Goal: Task Accomplishment & Management: Use online tool/utility

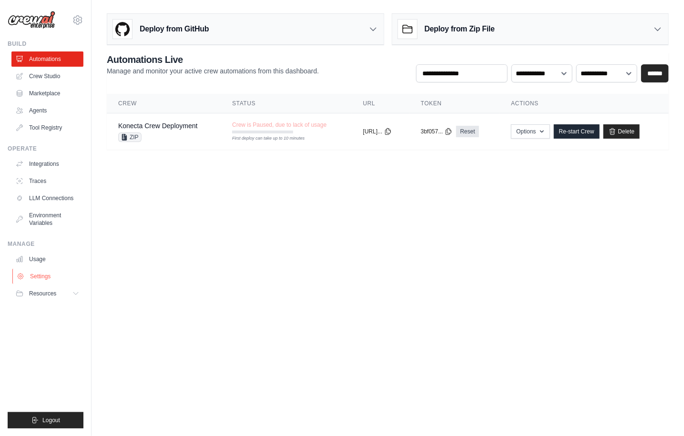
click at [40, 273] on link "Settings" at bounding box center [48, 276] width 72 height 15
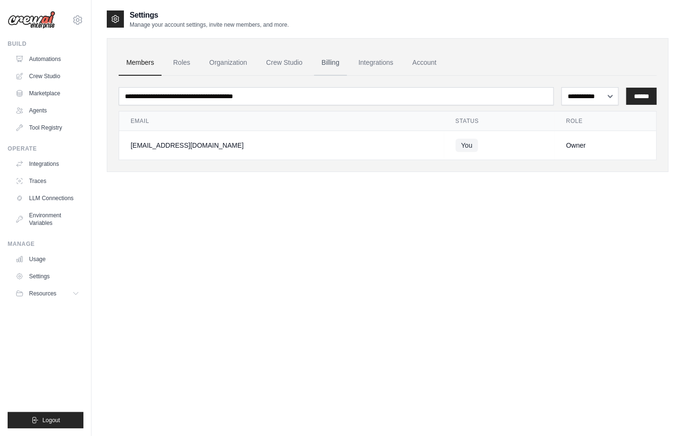
click at [326, 62] on link "Billing" at bounding box center [330, 63] width 33 height 26
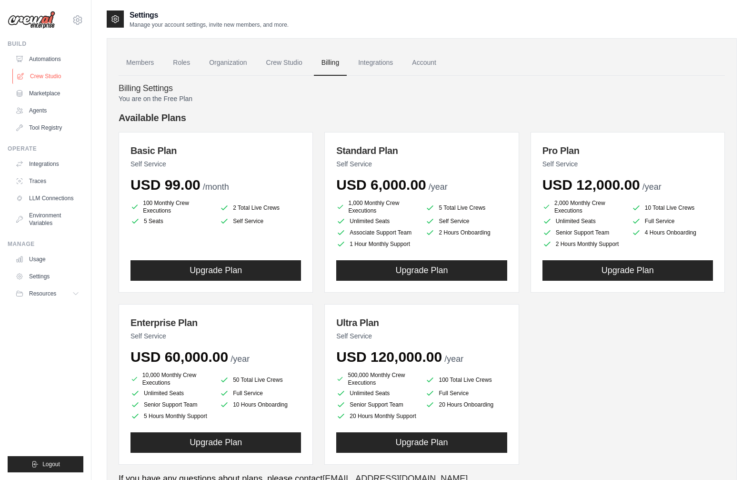
click at [36, 78] on link "Crew Studio" at bounding box center [48, 76] width 72 height 15
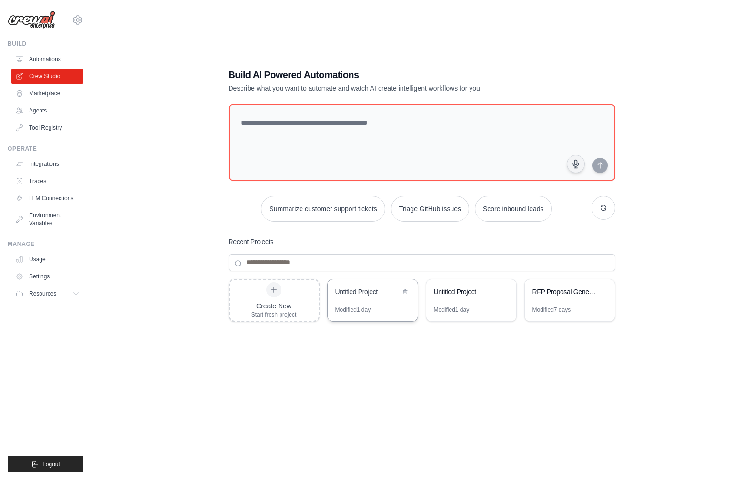
click at [362, 302] on div "Untitled Project" at bounding box center [373, 292] width 90 height 27
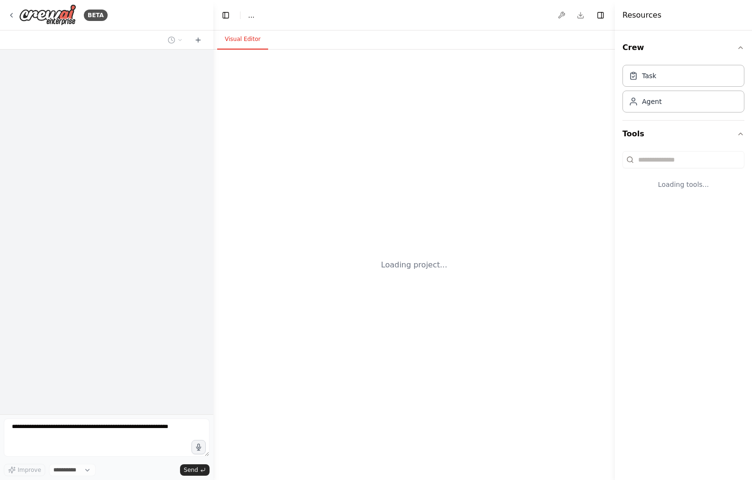
select select "****"
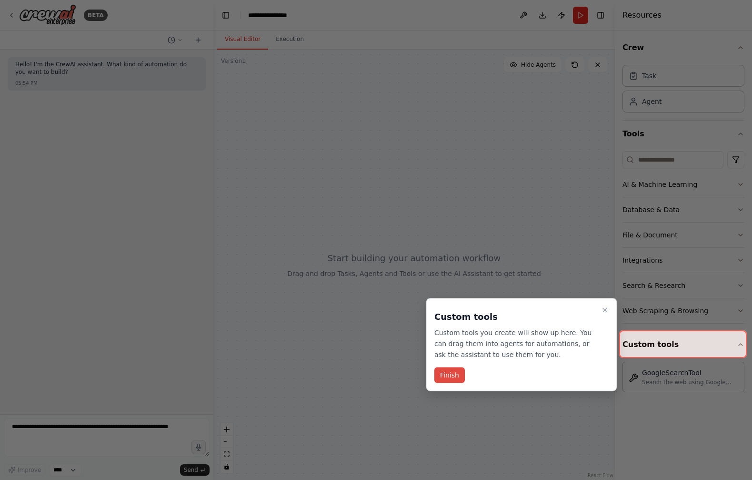
click at [451, 381] on button "Finish" at bounding box center [450, 375] width 30 height 16
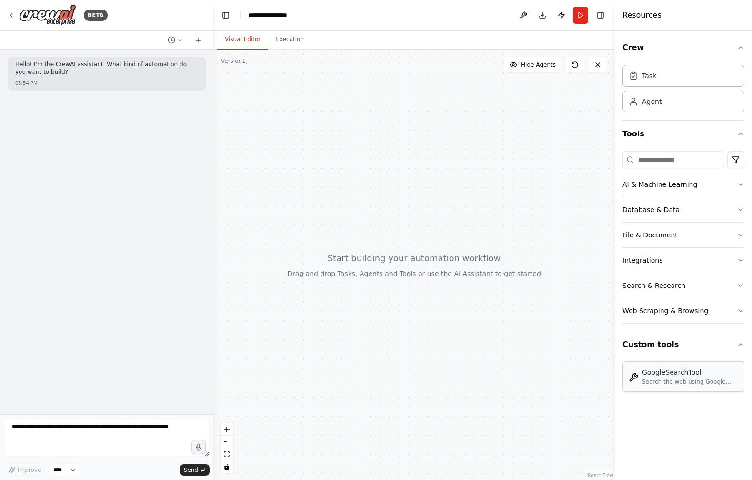
click at [684, 384] on div "Search the web using Google Custom Search API" at bounding box center [690, 382] width 96 height 8
click at [664, 378] on div "Search the web using Google Custom Search API" at bounding box center [690, 382] width 96 height 8
click at [675, 383] on div "Search the web using Google Custom Search API" at bounding box center [690, 382] width 96 height 8
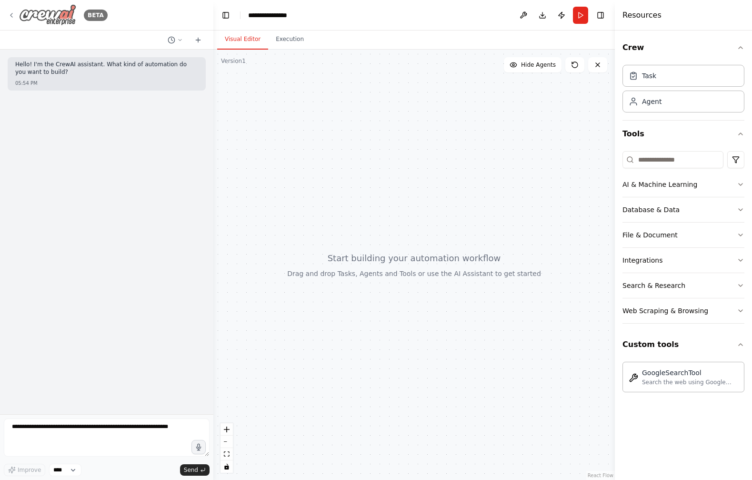
click at [10, 13] on icon at bounding box center [12, 15] width 8 height 8
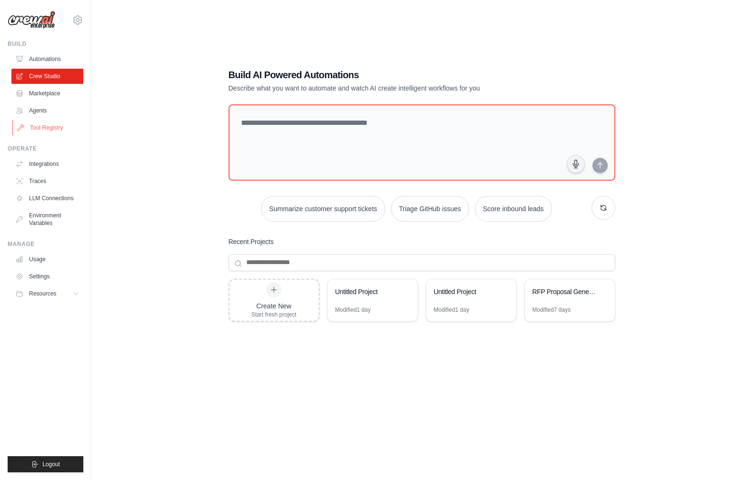
click at [38, 127] on link "Tool Registry" at bounding box center [48, 127] width 72 height 15
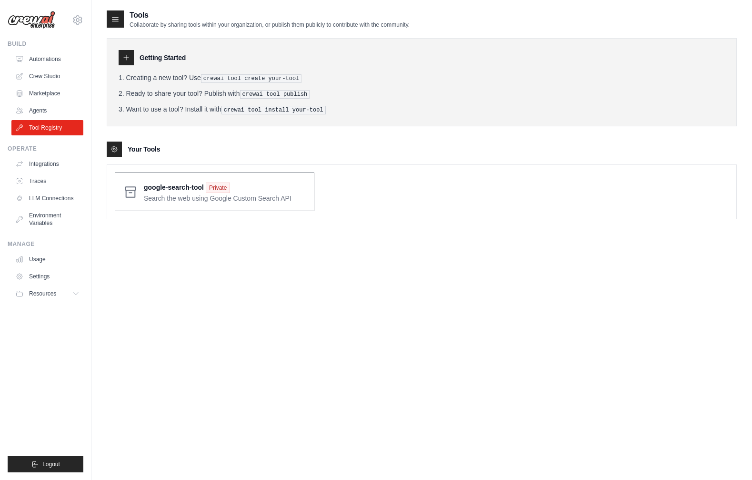
click at [237, 187] on span at bounding box center [225, 192] width 162 height 22
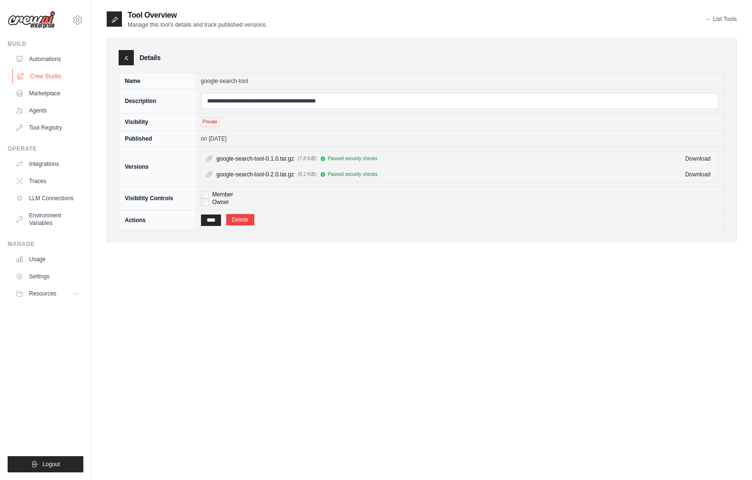
click at [36, 72] on link "Crew Studio" at bounding box center [48, 76] width 72 height 15
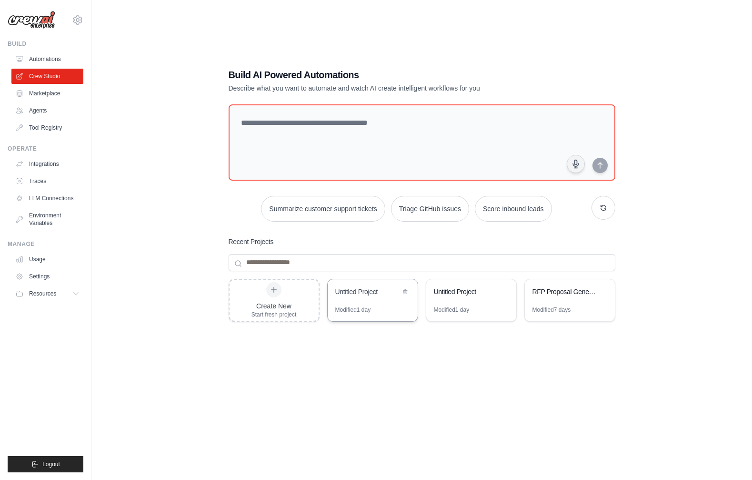
click at [372, 298] on div "Untitled Project" at bounding box center [373, 292] width 90 height 27
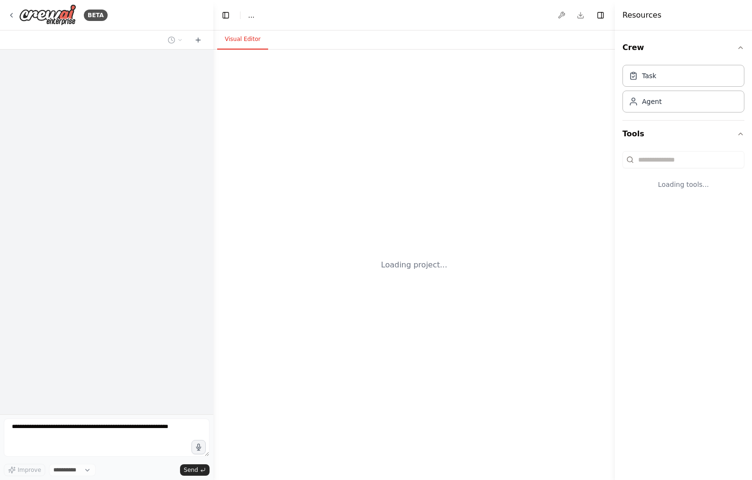
select select "****"
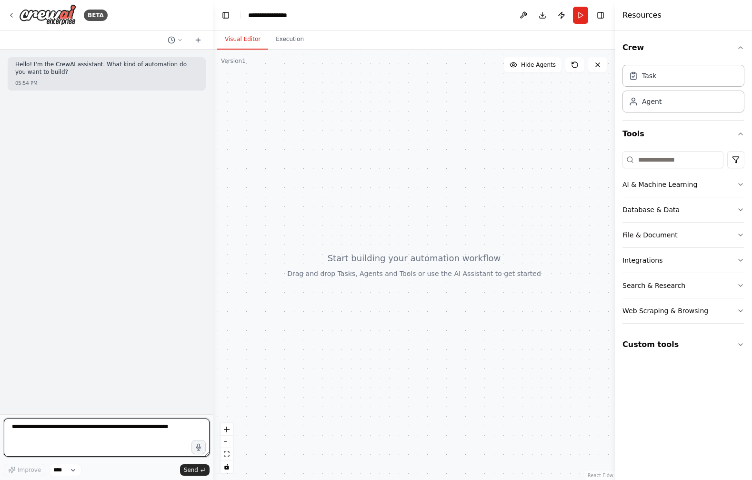
click at [59, 425] on textarea at bounding box center [107, 437] width 206 height 38
type textarea "**********"
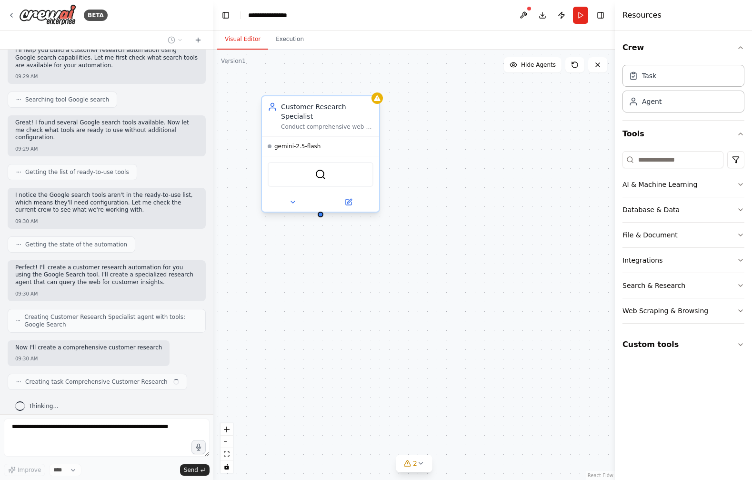
scroll to position [121, 0]
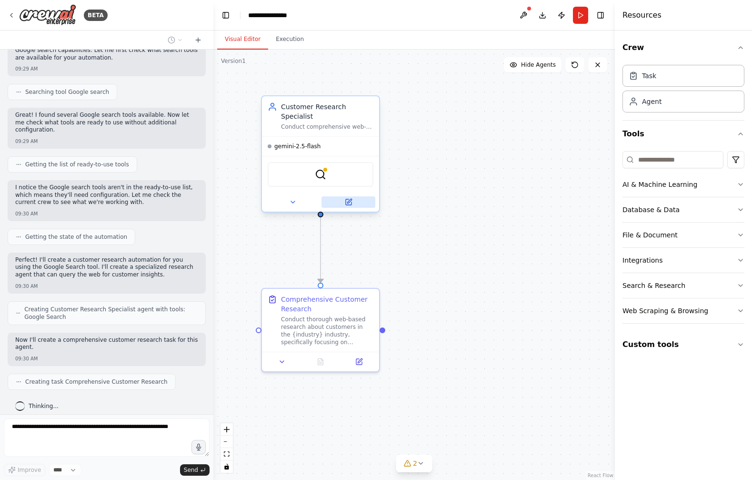
click at [349, 202] on icon at bounding box center [349, 202] width 6 height 6
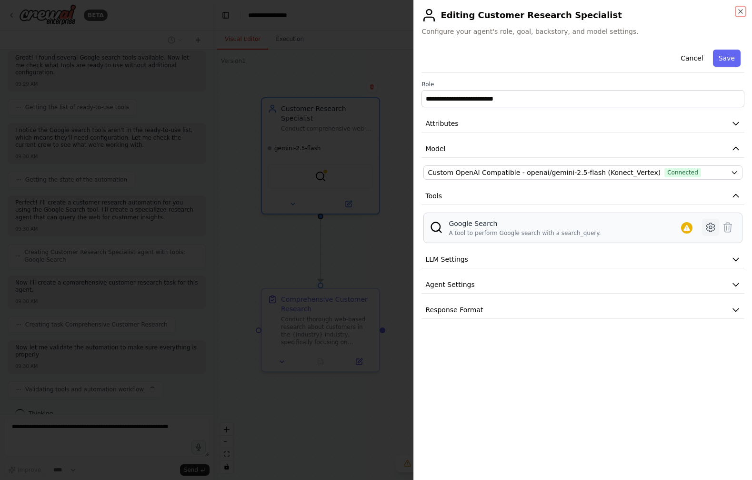
scroll to position [186, 0]
click at [724, 227] on icon at bounding box center [728, 227] width 8 height 10
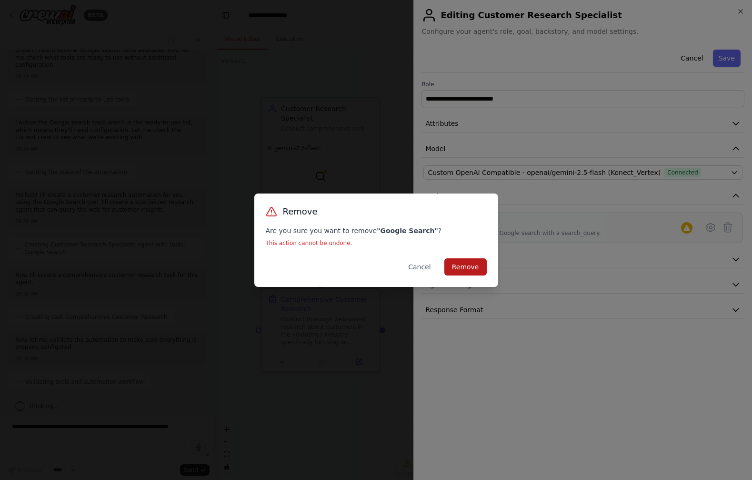
click at [465, 265] on button "Remove" at bounding box center [466, 266] width 42 height 17
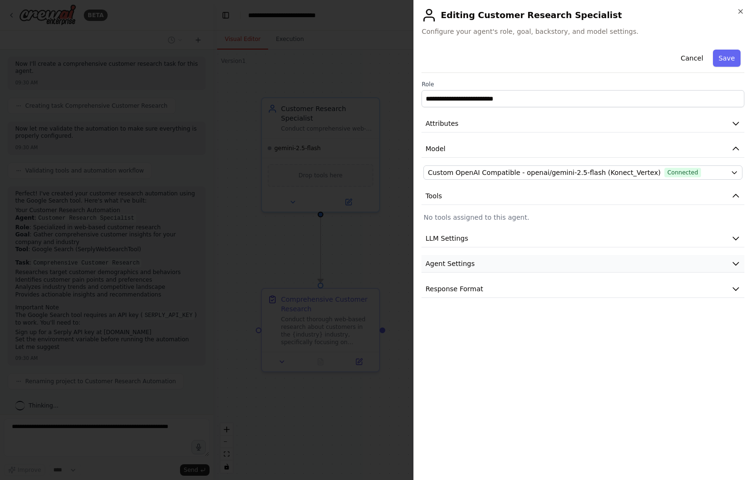
scroll to position [443, 0]
click at [737, 262] on icon "button" at bounding box center [736, 264] width 10 height 10
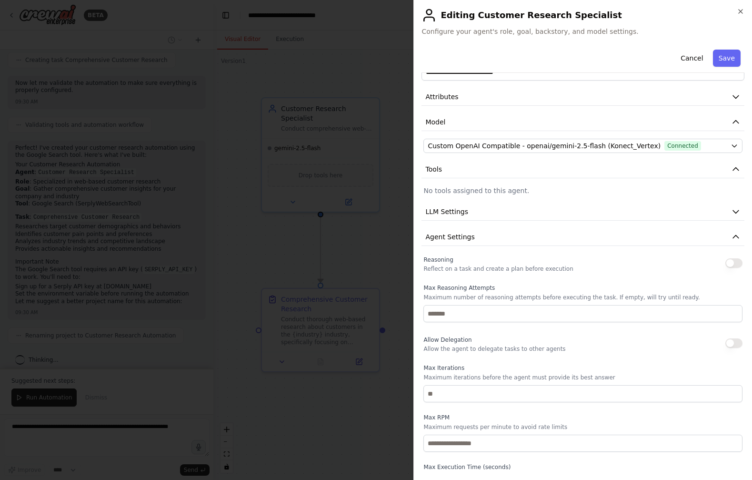
scroll to position [0, 0]
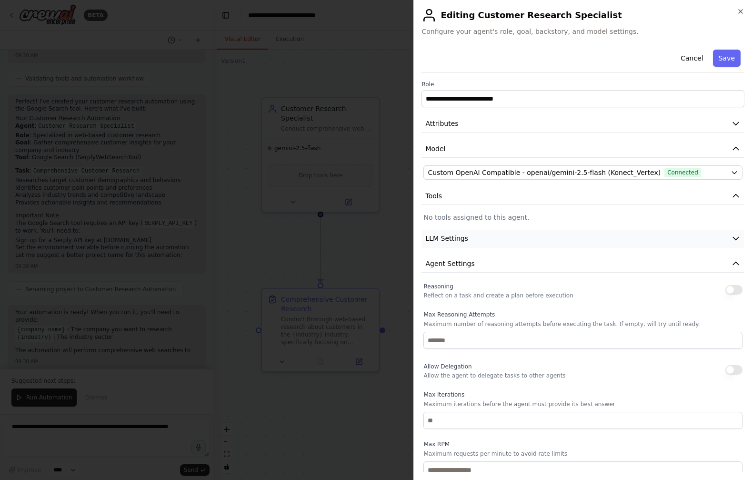
click at [735, 238] on icon "button" at bounding box center [736, 238] width 10 height 10
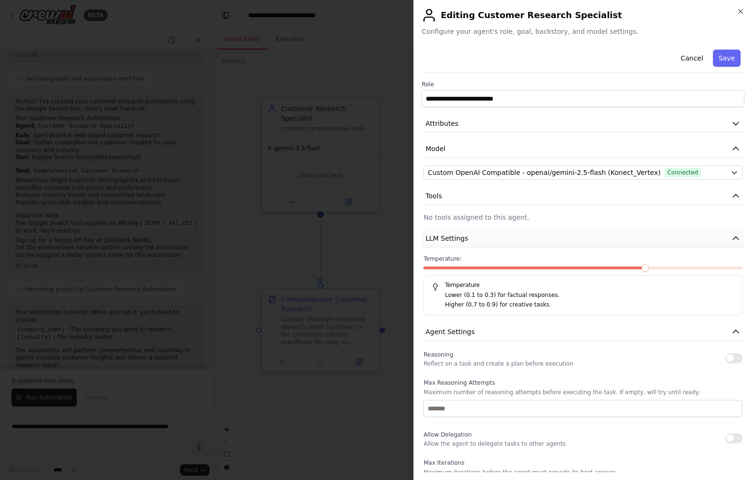
scroll to position [496, 0]
click at [627, 212] on div "**********" at bounding box center [583, 334] width 323 height 576
click at [739, 13] on icon "button" at bounding box center [741, 12] width 4 height 4
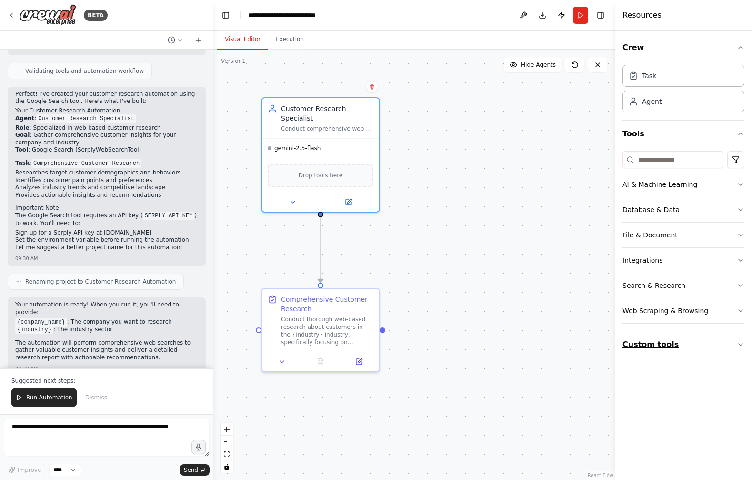
click at [694, 346] on button "Custom tools" at bounding box center [684, 344] width 122 height 27
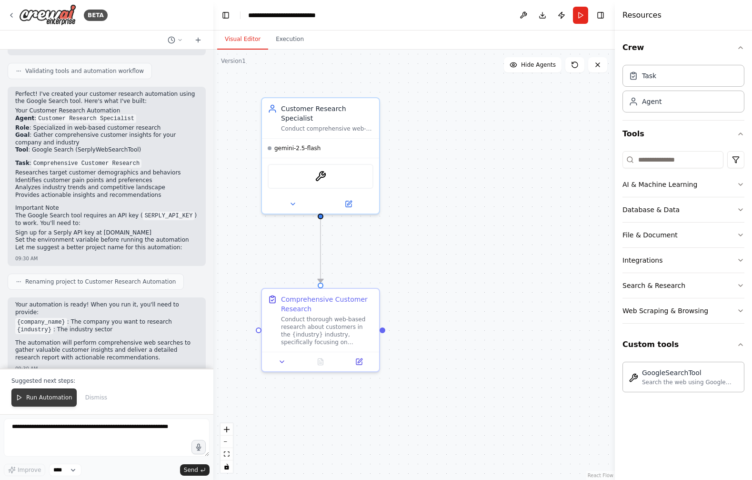
click at [51, 398] on span "Run Automation" at bounding box center [49, 398] width 46 height 8
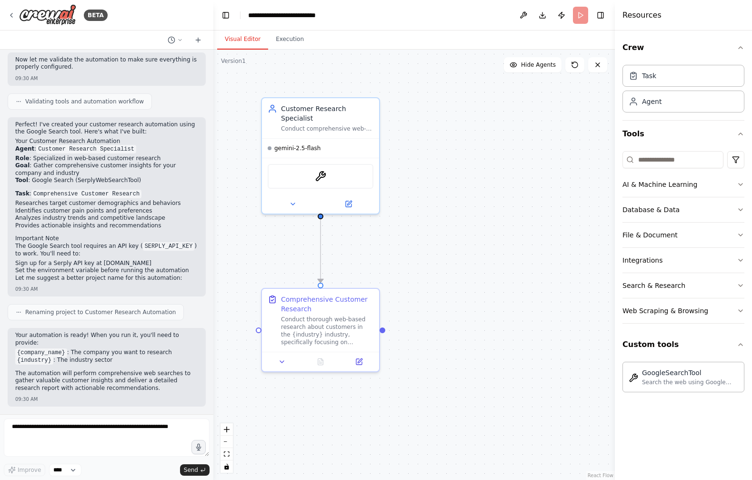
scroll to position [451, 0]
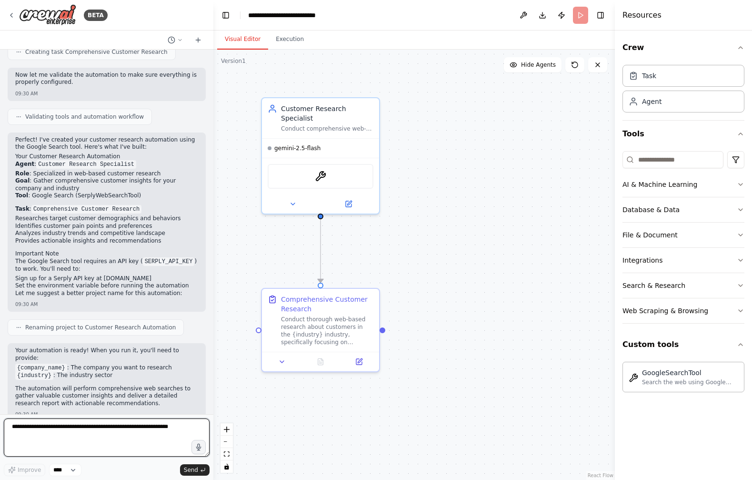
click at [56, 430] on textarea at bounding box center [107, 437] width 206 height 38
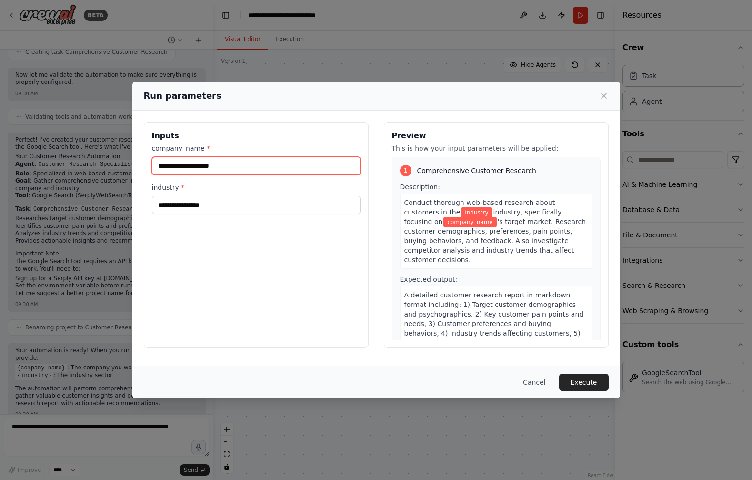
click at [220, 168] on input "company_name *" at bounding box center [256, 166] width 209 height 18
type input "*******"
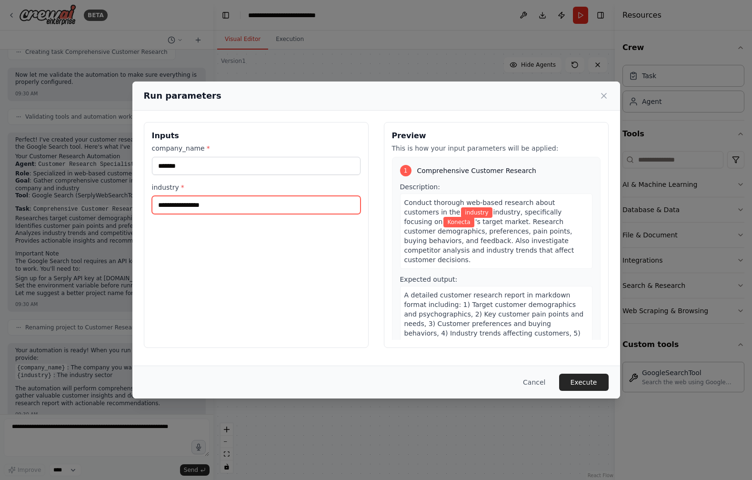
click at [202, 212] on input "industry *" at bounding box center [256, 205] width 209 height 18
type input "***"
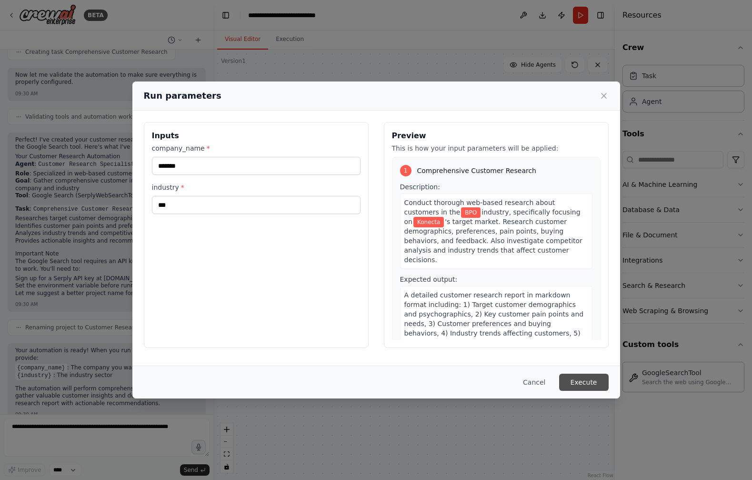
click at [583, 386] on button "Execute" at bounding box center [584, 382] width 50 height 17
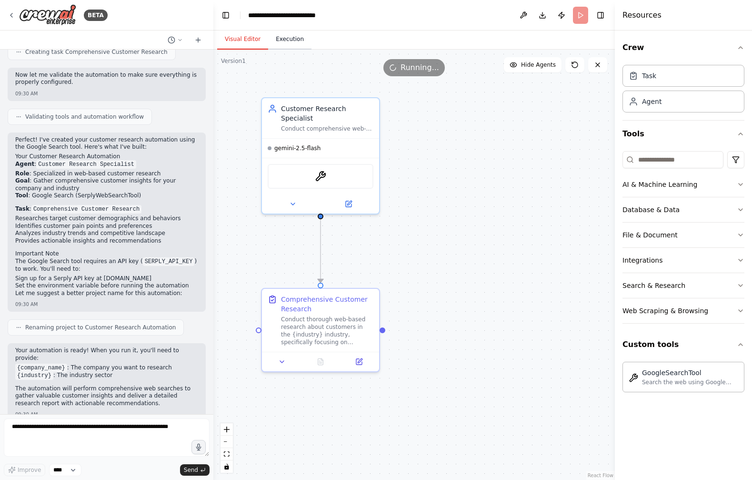
click at [289, 35] on button "Execution" at bounding box center [289, 40] width 43 height 20
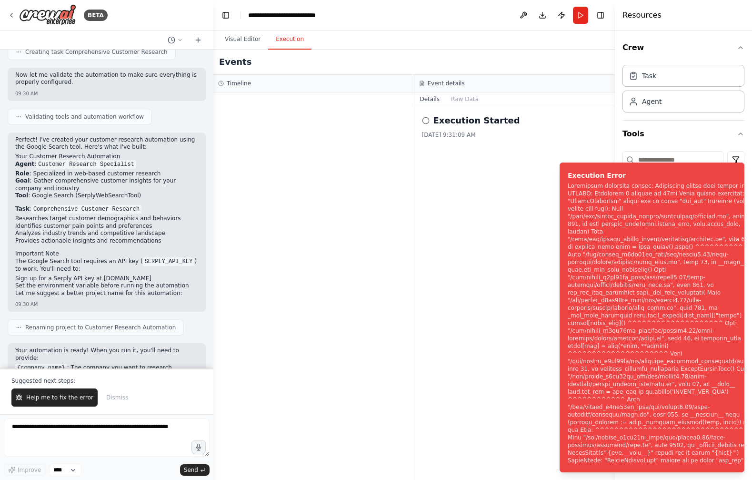
scroll to position [496, 0]
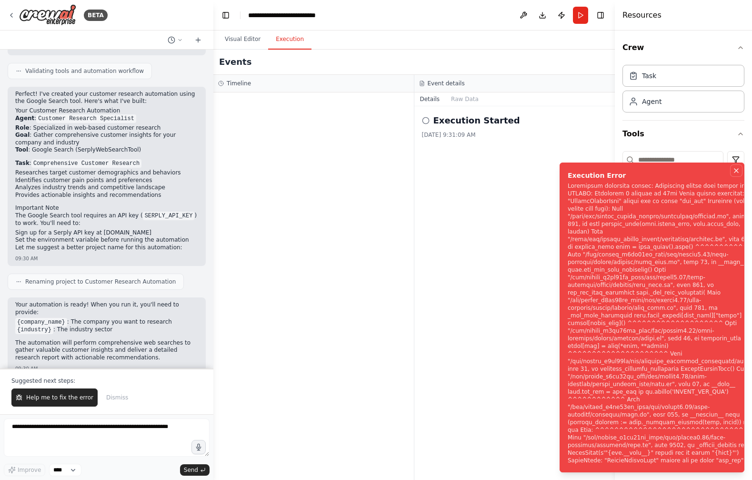
click at [736, 172] on icon "Notifications (F8)" at bounding box center [737, 171] width 4 height 4
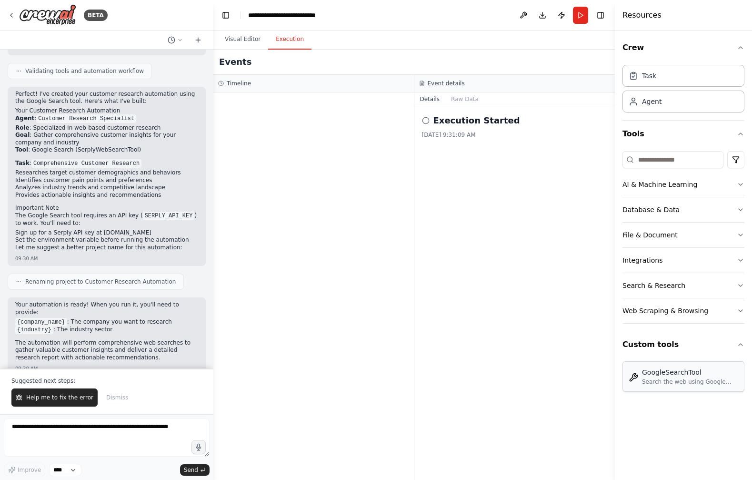
click at [668, 376] on div "GoogleSearchTool" at bounding box center [690, 372] width 96 height 10
click at [664, 379] on div "Search the web using Google Custom Search API" at bounding box center [690, 382] width 96 height 8
click at [51, 396] on span "Help me to fix the error" at bounding box center [59, 398] width 67 height 8
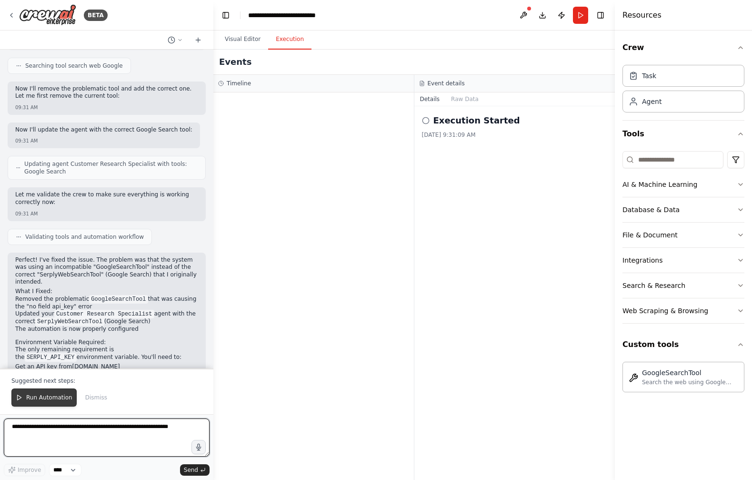
scroll to position [991, 0]
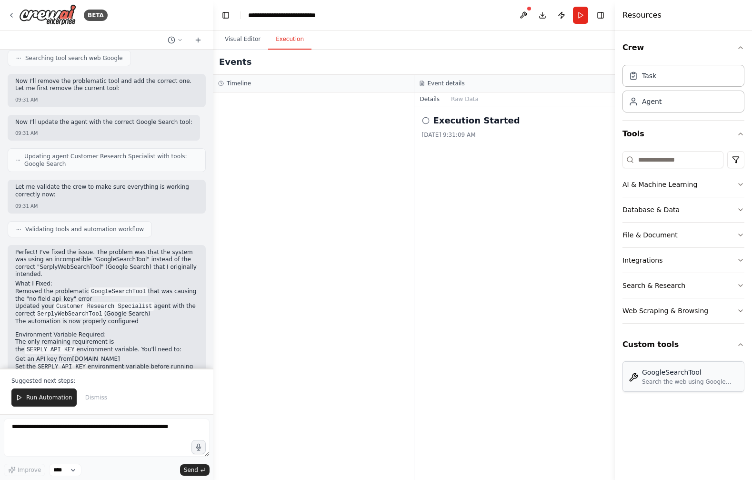
click at [674, 375] on div "GoogleSearchTool" at bounding box center [690, 372] width 96 height 10
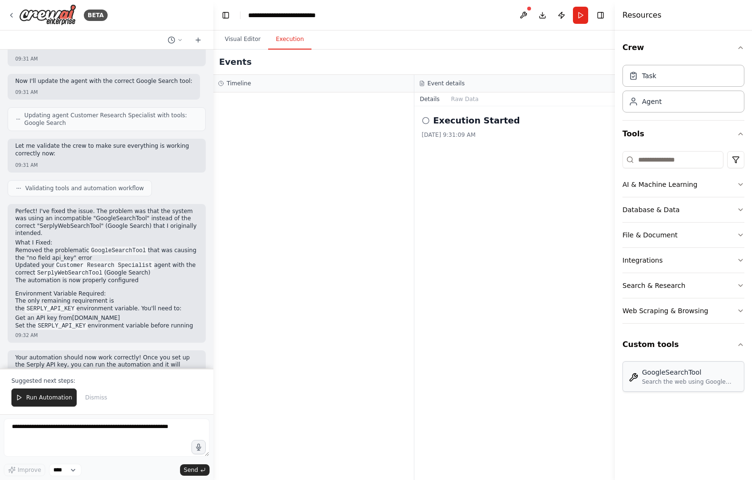
scroll to position [1039, 0]
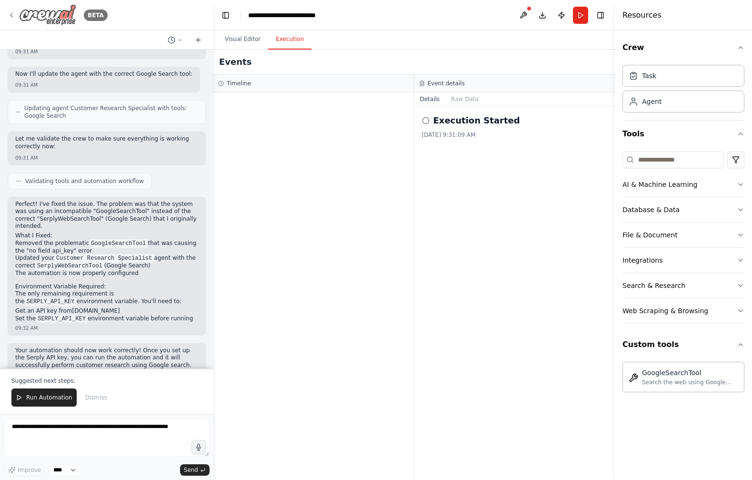
click at [12, 18] on icon at bounding box center [12, 15] width 8 height 8
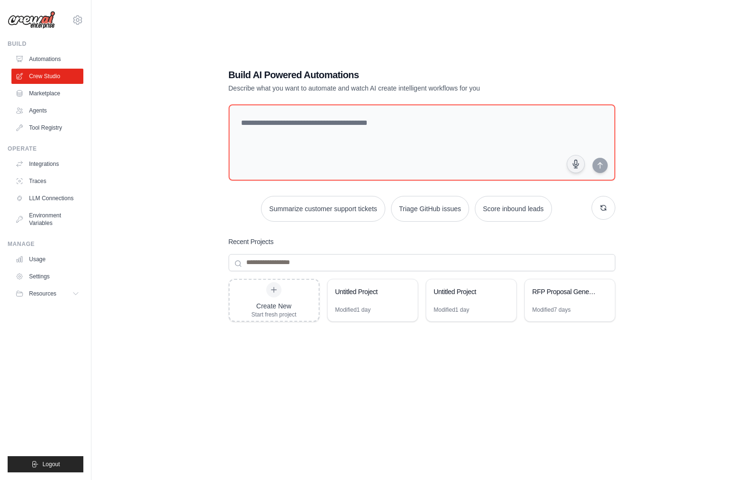
click at [52, 125] on link "Tool Registry" at bounding box center [47, 127] width 72 height 15
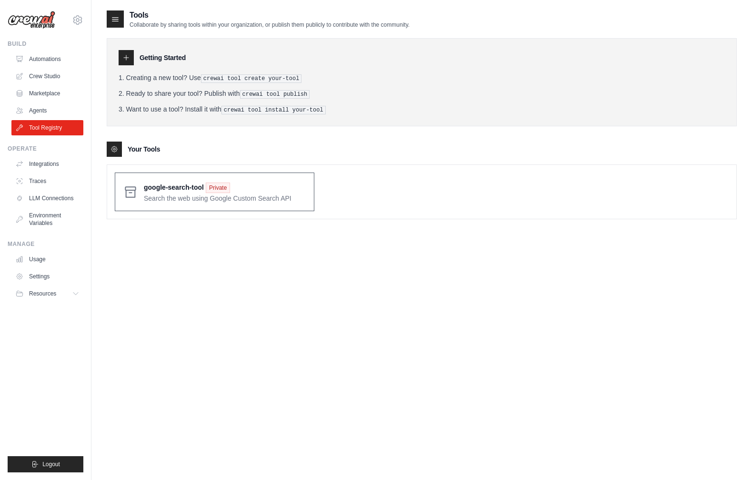
click at [222, 195] on span at bounding box center [225, 192] width 162 height 22
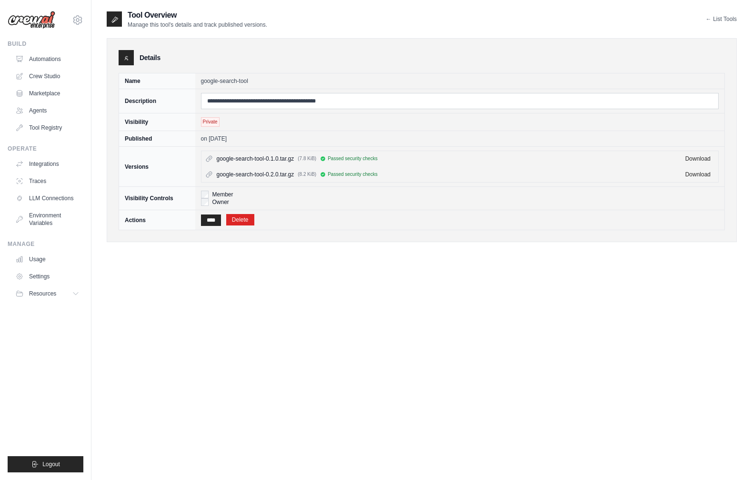
click at [251, 219] on link "Delete" at bounding box center [240, 219] width 28 height 11
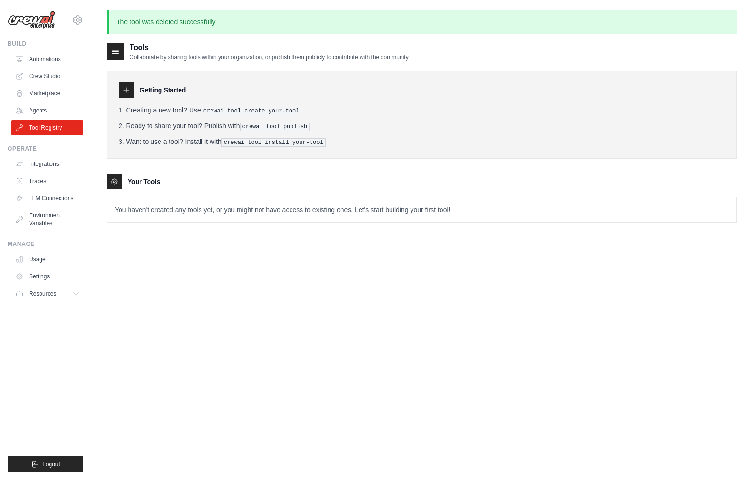
click at [128, 89] on icon at bounding box center [126, 90] width 8 height 8
click at [118, 180] on icon at bounding box center [115, 182] width 8 height 8
click at [47, 61] on link "Automations" at bounding box center [48, 58] width 72 height 15
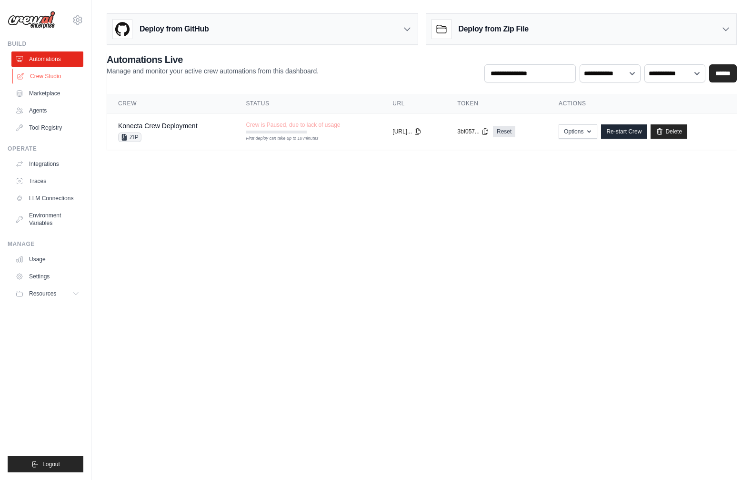
click at [45, 77] on link "Crew Studio" at bounding box center [48, 76] width 72 height 15
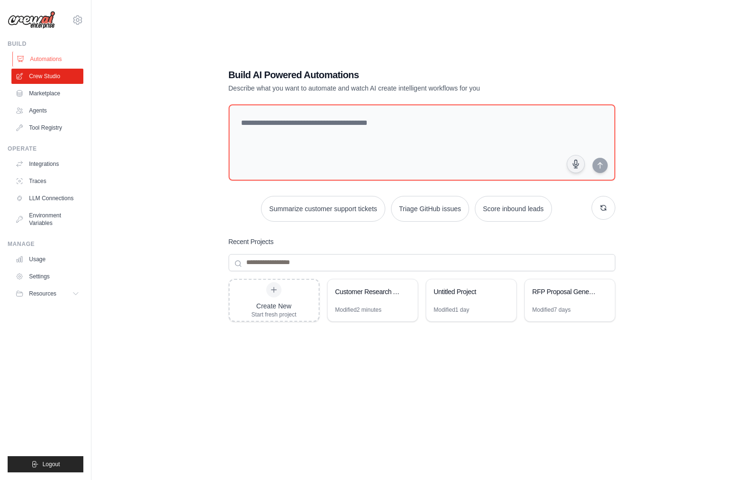
click at [40, 57] on link "Automations" at bounding box center [48, 58] width 72 height 15
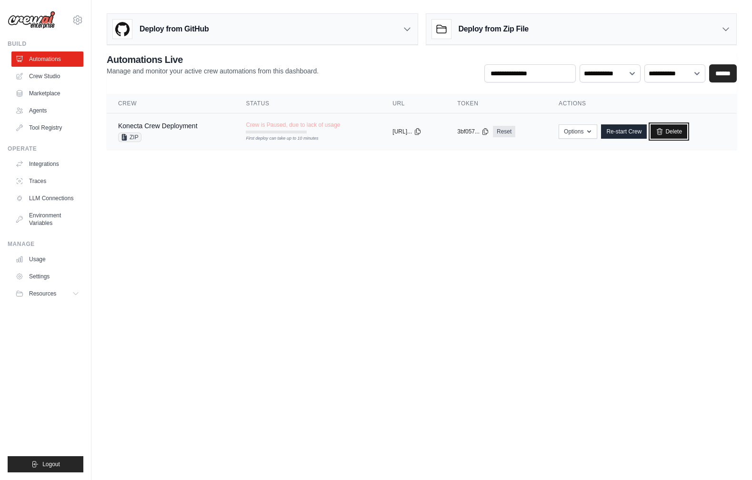
click at [682, 130] on link "Delete" at bounding box center [669, 131] width 37 height 14
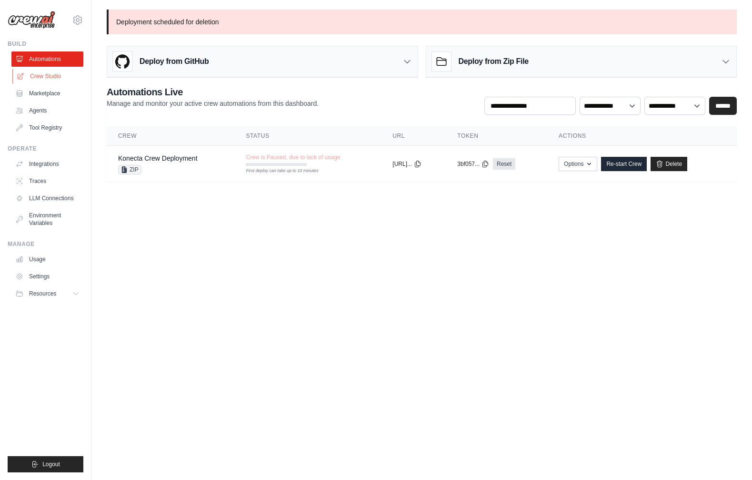
click at [38, 78] on link "Crew Studio" at bounding box center [48, 76] width 72 height 15
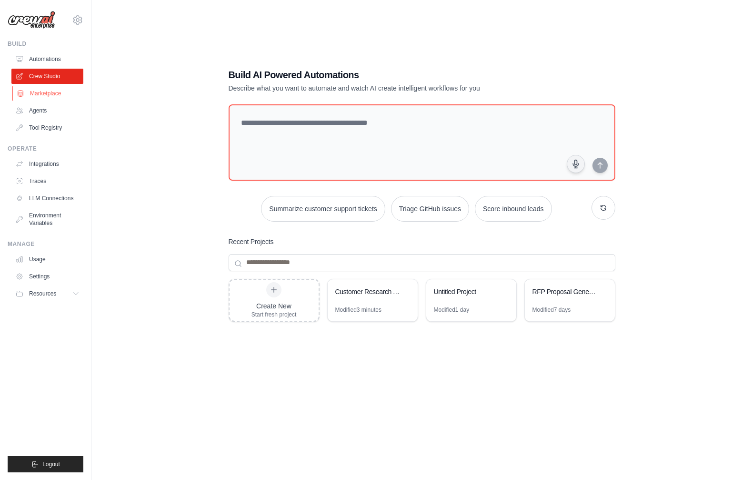
click at [41, 90] on link "Marketplace" at bounding box center [48, 93] width 72 height 15
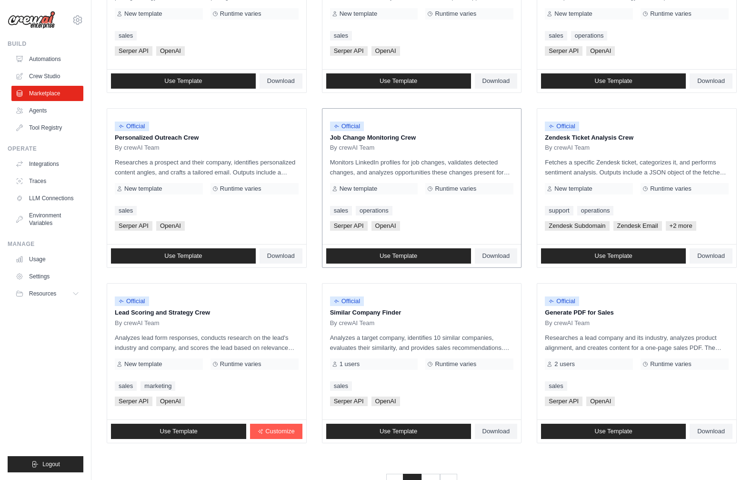
scroll to position [403, 0]
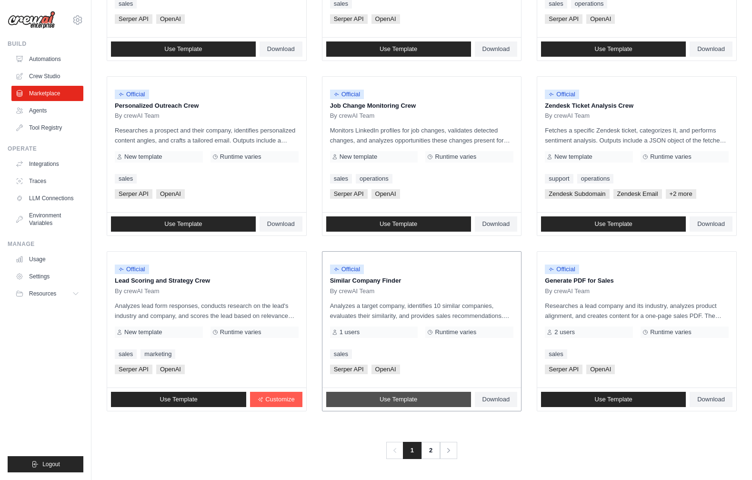
click at [402, 403] on span "Use Template" at bounding box center [399, 399] width 38 height 8
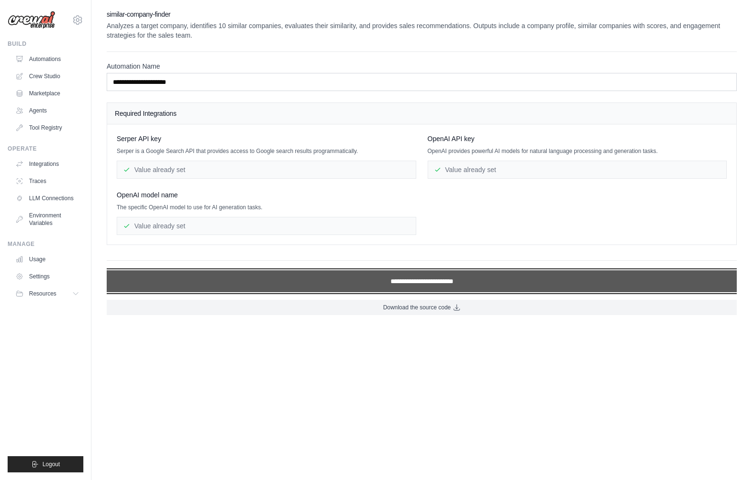
click at [405, 285] on input "**********" at bounding box center [422, 281] width 630 height 22
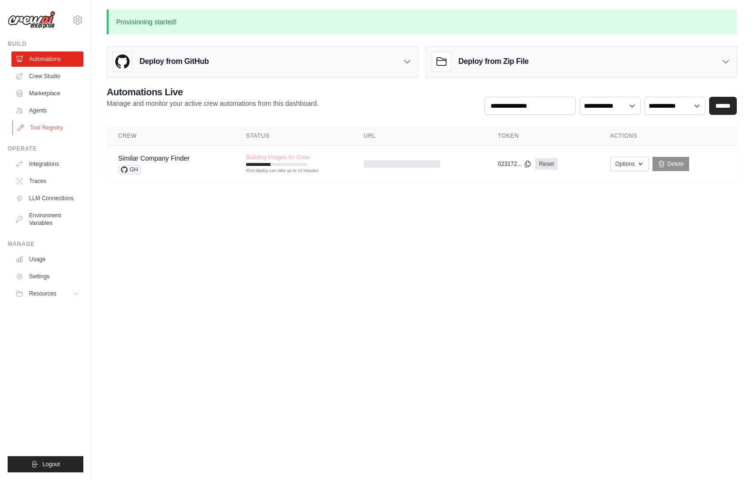
click at [48, 123] on link "Tool Registry" at bounding box center [48, 127] width 72 height 15
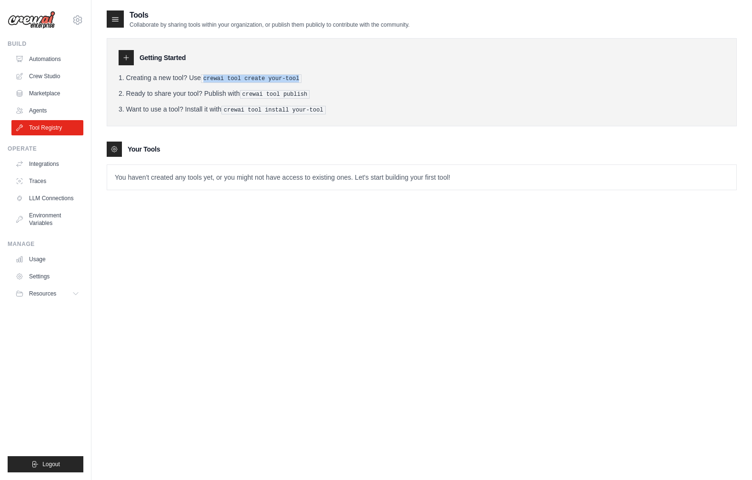
drag, startPoint x: 205, startPoint y: 77, endPoint x: 302, endPoint y: 79, distance: 96.7
click at [302, 79] on pre "crewai tool create your-tool" at bounding box center [251, 78] width 101 height 9
copy pre "crewai tool create your-tool"
click at [49, 60] on link "Automations" at bounding box center [48, 58] width 72 height 15
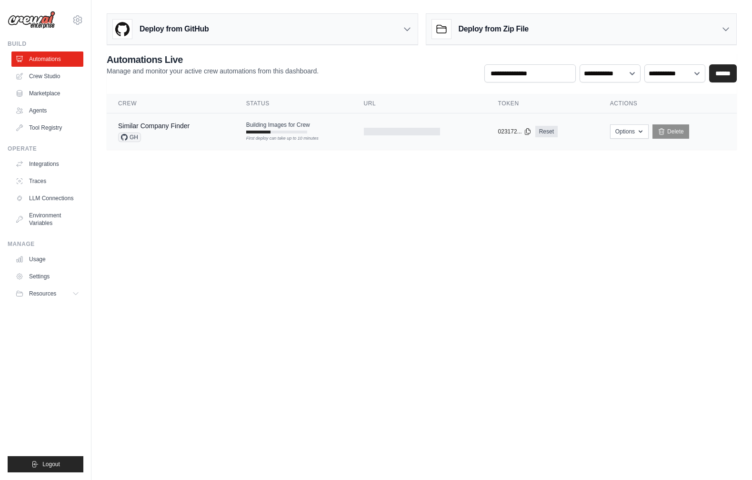
click at [214, 132] on div "Similar Company Finder GH" at bounding box center [170, 131] width 105 height 21
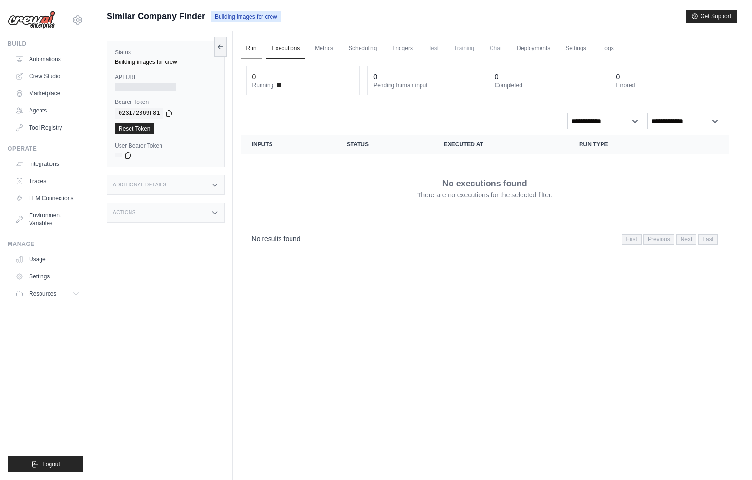
click at [251, 49] on link "Run" at bounding box center [252, 49] width 22 height 20
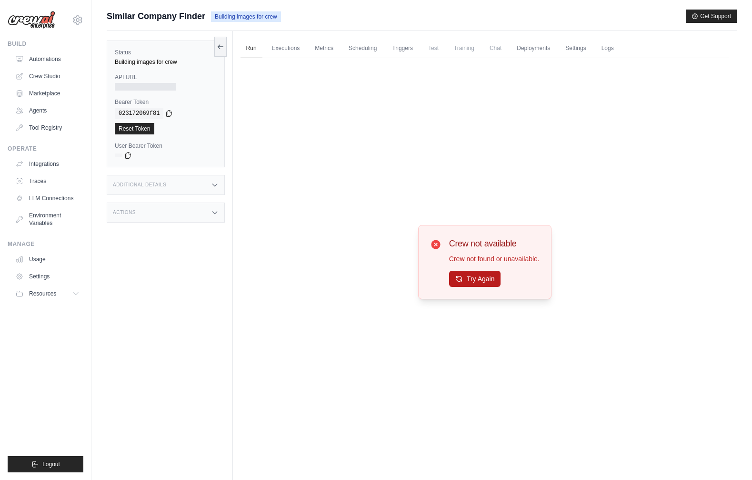
click at [481, 280] on button "Try Again" at bounding box center [475, 279] width 52 height 16
click at [43, 62] on link "Automations" at bounding box center [48, 58] width 72 height 15
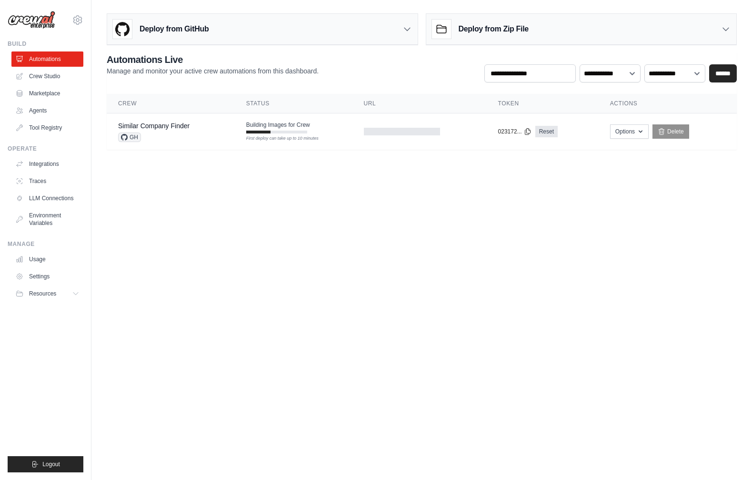
click at [50, 60] on link "Automations" at bounding box center [47, 58] width 72 height 15
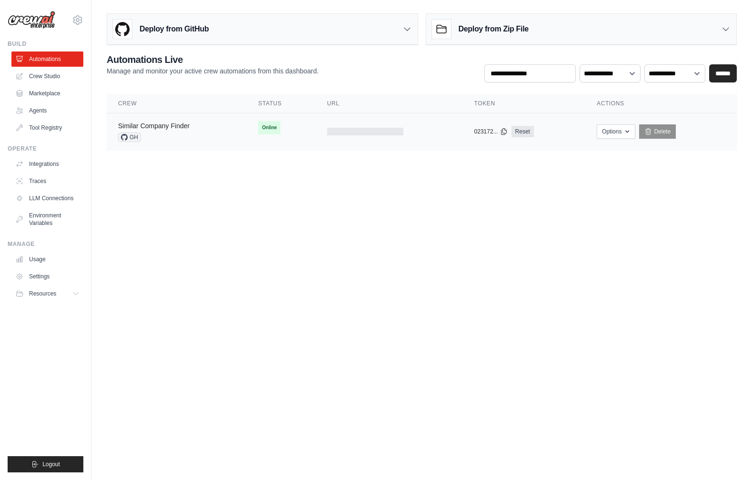
click at [172, 124] on link "Similar Company Finder" at bounding box center [153, 126] width 71 height 8
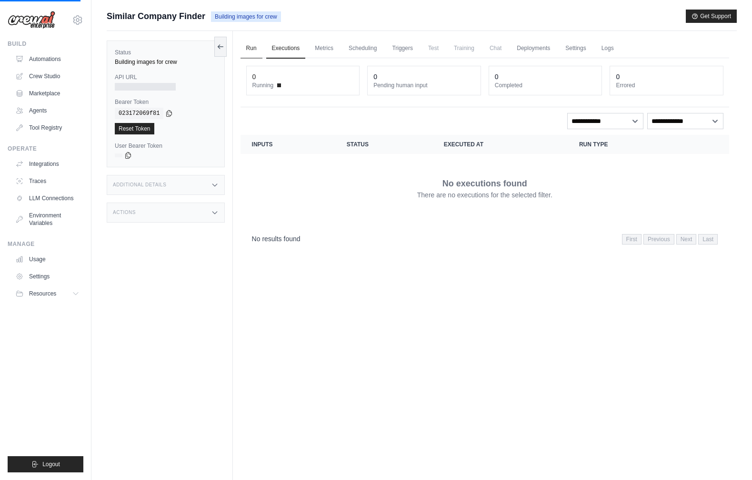
click at [250, 51] on link "Run" at bounding box center [252, 49] width 22 height 20
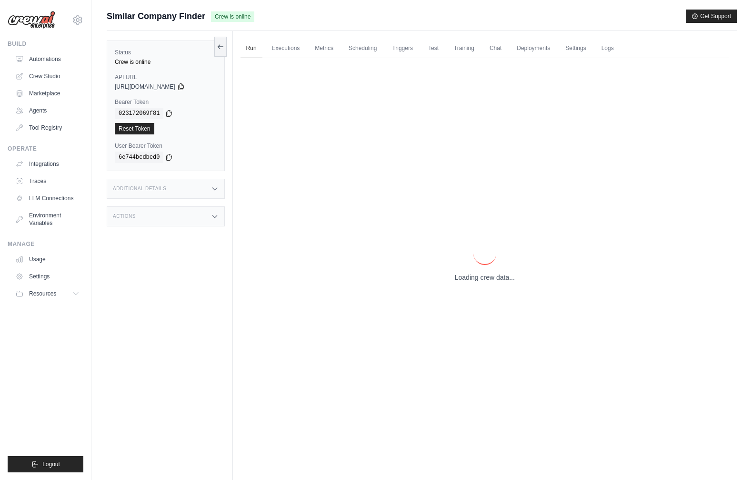
click at [462, 279] on p "Loading crew data..." at bounding box center [485, 278] width 60 height 10
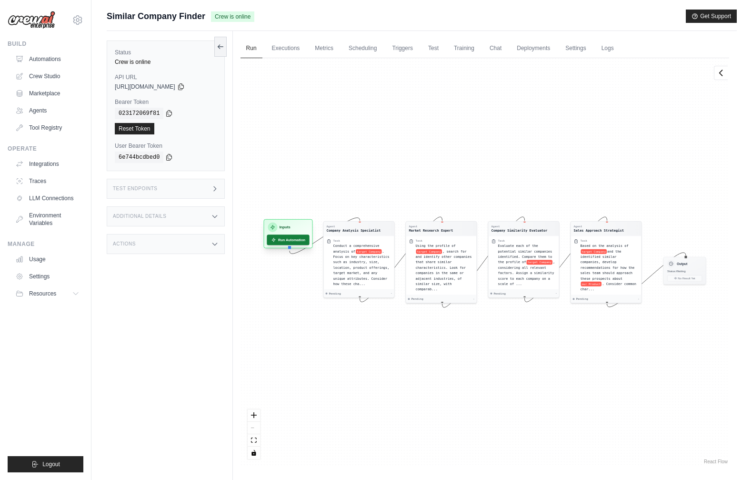
click at [286, 240] on button "Run Automation" at bounding box center [288, 239] width 42 height 10
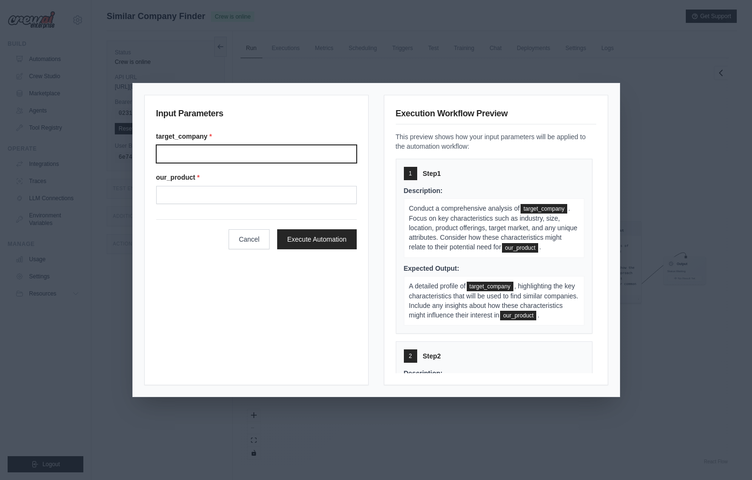
click at [192, 155] on input "Target company" at bounding box center [256, 154] width 201 height 18
type input "*******"
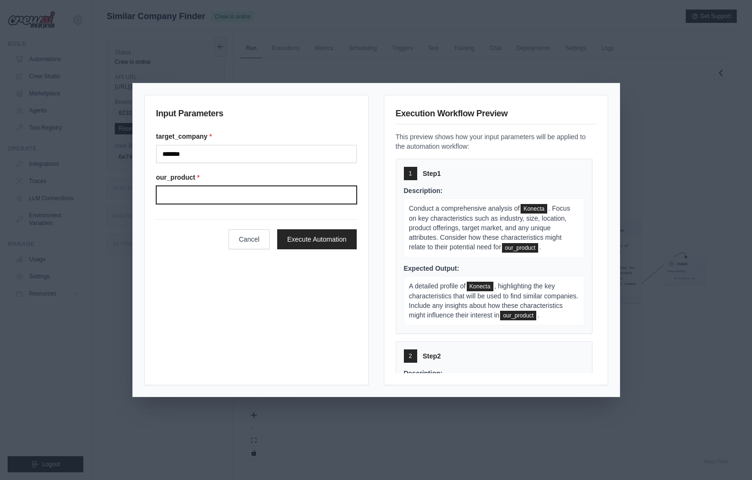
click at [170, 203] on input "Our product" at bounding box center [256, 195] width 201 height 18
type input "***"
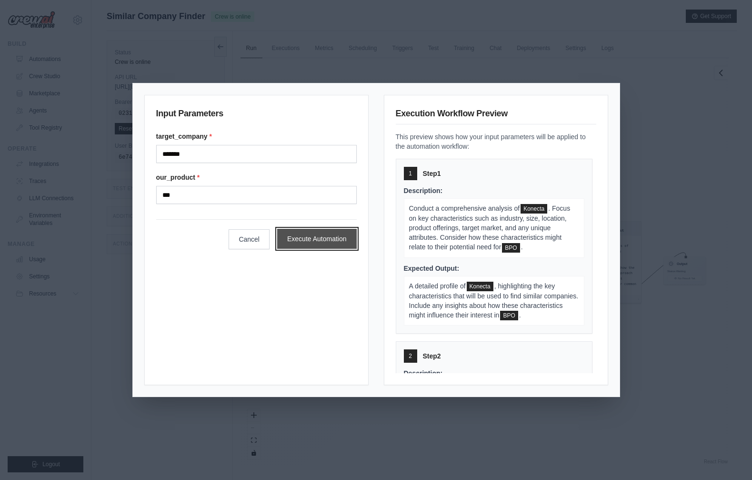
click at [317, 237] on button "Execute Automation" at bounding box center [317, 239] width 80 height 20
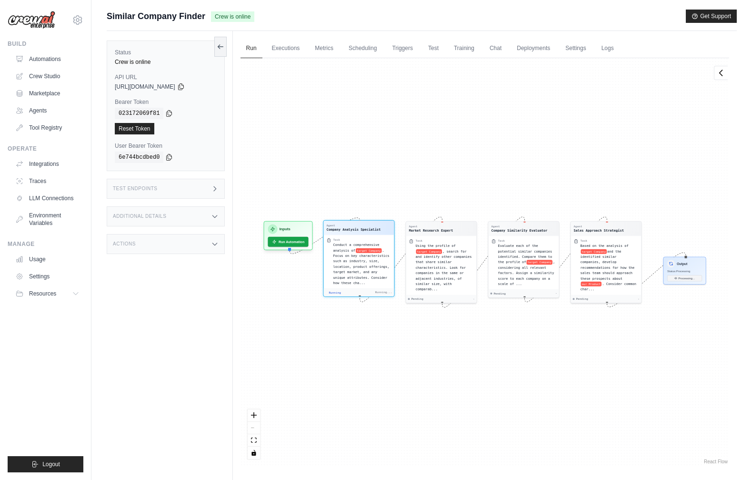
click at [354, 233] on div "Agent Company Analysis Specialist" at bounding box center [359, 228] width 71 height 14
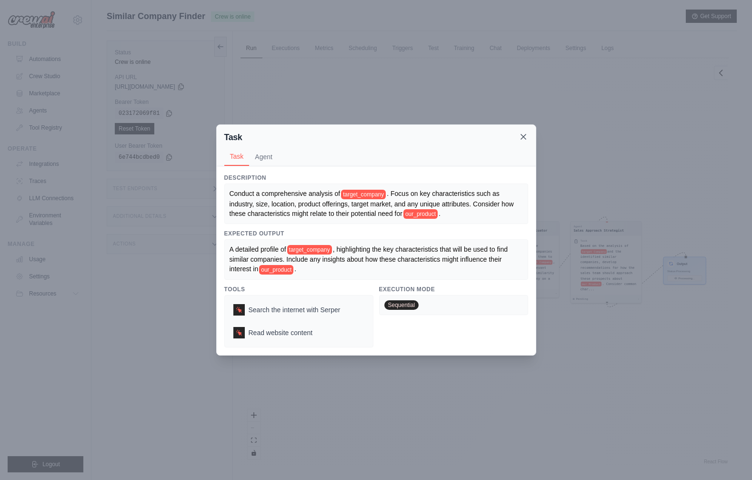
click at [524, 140] on icon at bounding box center [524, 137] width 10 height 10
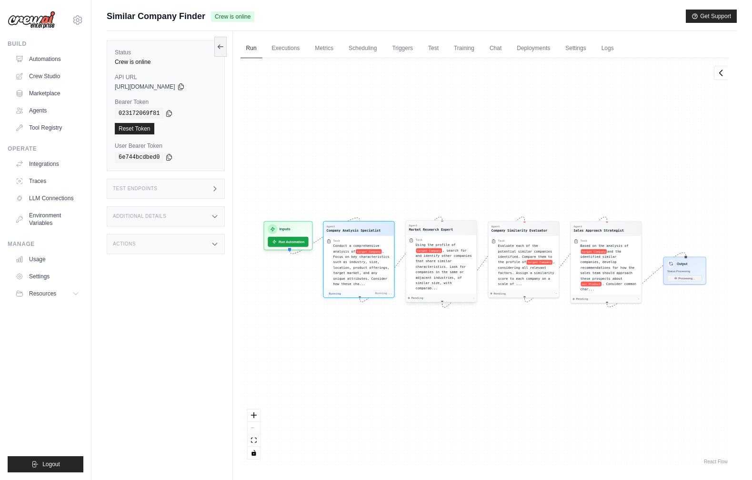
click at [459, 258] on div "Using the profile of target Company , search for and identify other companies t…" at bounding box center [444, 266] width 58 height 49
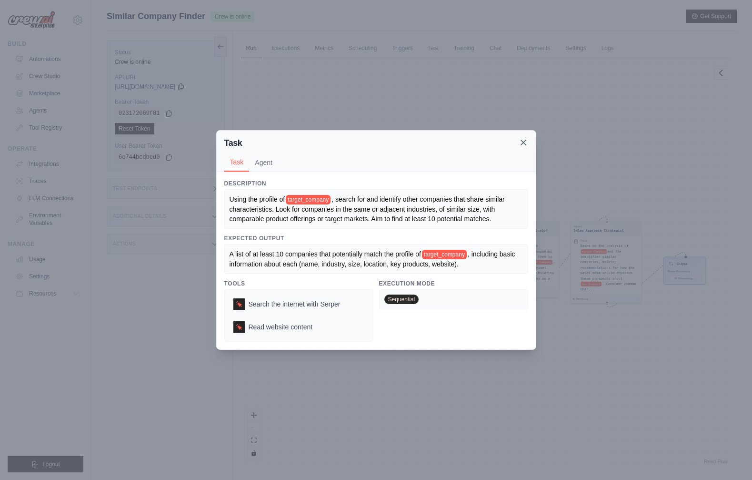
click at [522, 143] on icon at bounding box center [523, 142] width 5 height 5
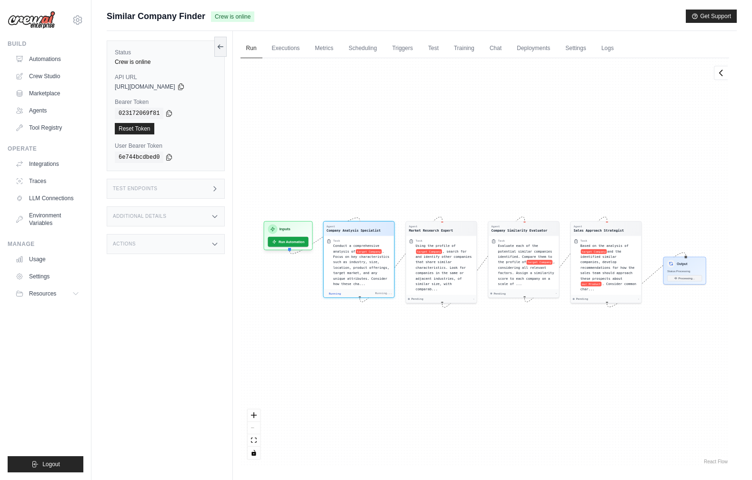
scroll to position [44, 0]
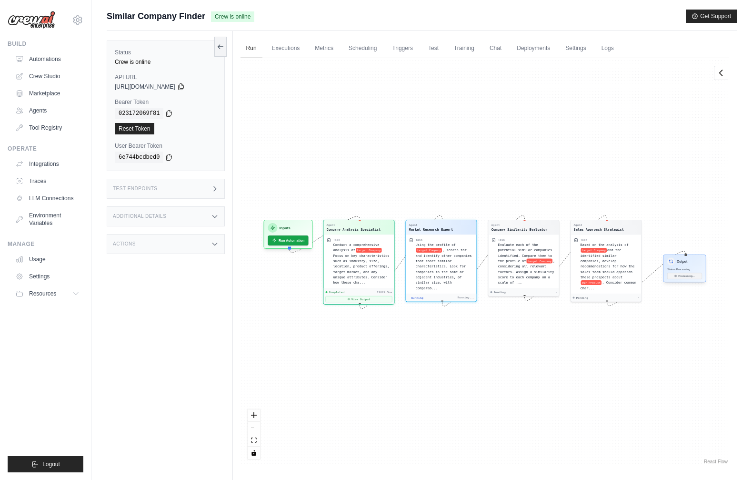
click at [687, 263] on h3 "Output" at bounding box center [682, 261] width 10 height 5
click at [686, 262] on h3 "Output" at bounding box center [682, 261] width 10 height 5
click at [357, 261] on span ". Focus on key characteristics such as industry, size, location, product offeri…" at bounding box center [361, 265] width 56 height 36
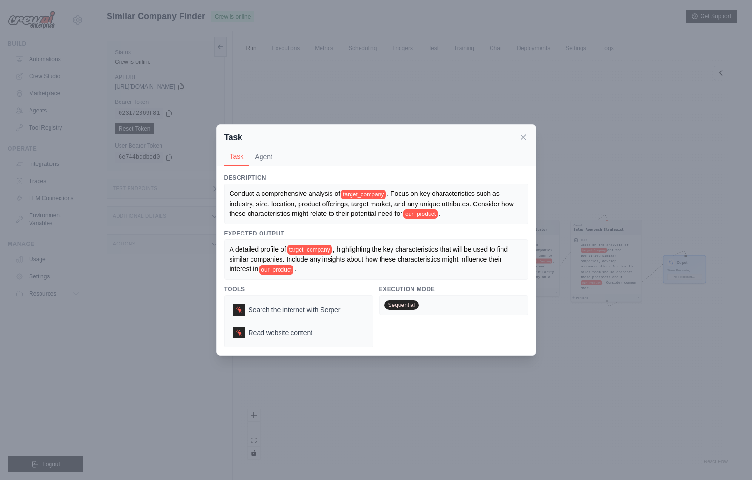
scroll to position [40, 0]
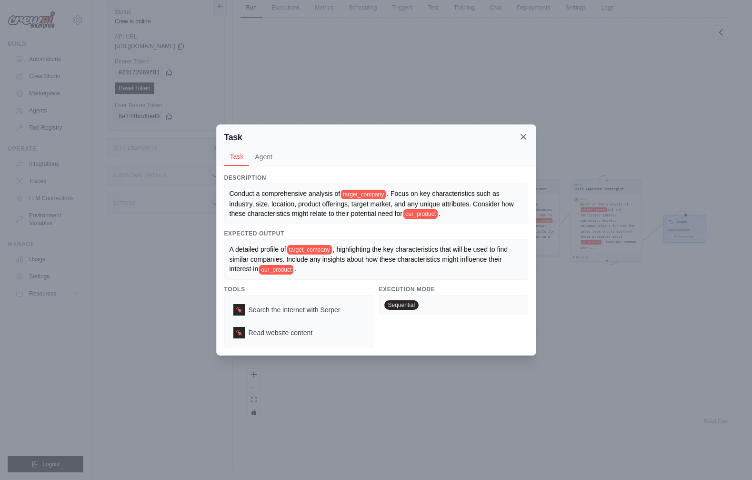
click at [525, 137] on icon at bounding box center [524, 137] width 10 height 10
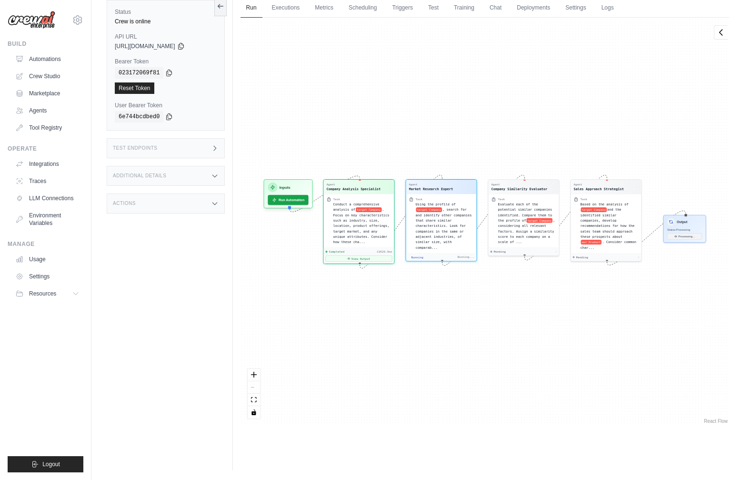
click at [714, 421] on link "React Flow" at bounding box center [716, 420] width 24 height 5
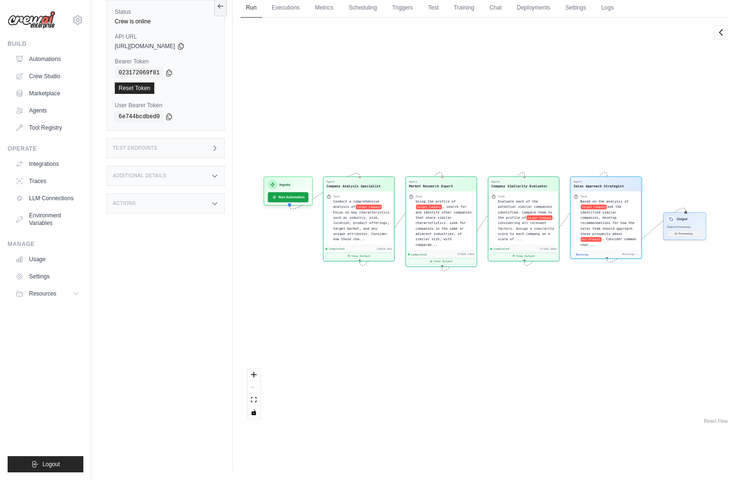
scroll to position [4492, 0]
click at [682, 218] on h3 "Output" at bounding box center [682, 218] width 10 height 5
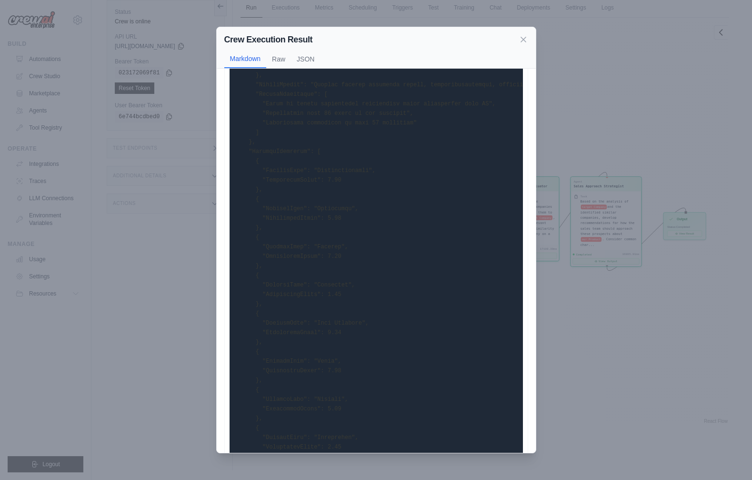
scroll to position [0, 0]
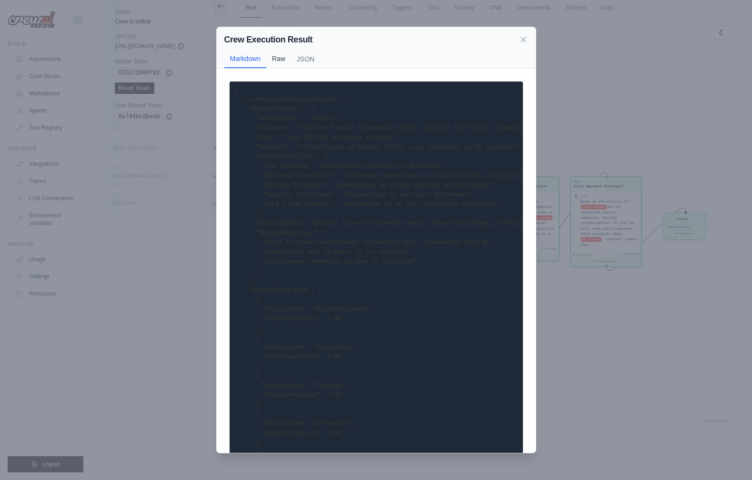
click at [278, 60] on button "Raw" at bounding box center [278, 59] width 25 height 18
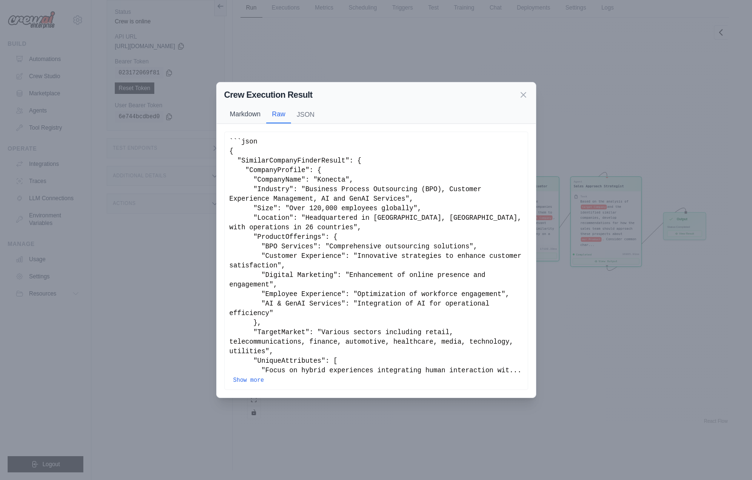
click at [243, 114] on button "Markdown" at bounding box center [245, 114] width 42 height 18
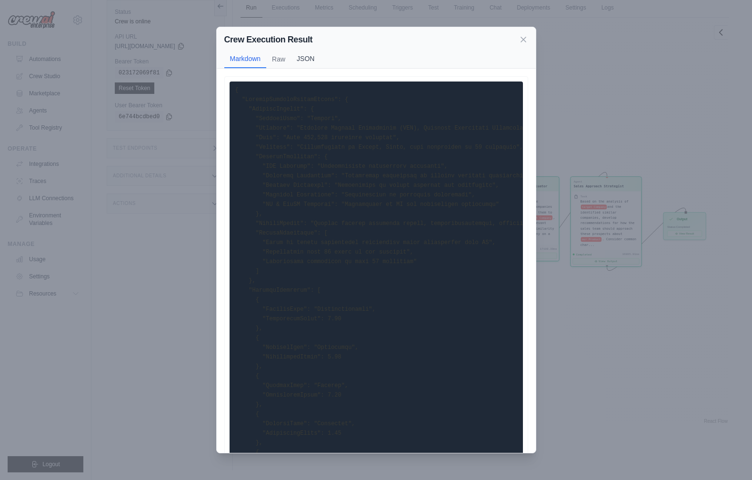
click at [302, 62] on button "JSON" at bounding box center [305, 59] width 29 height 18
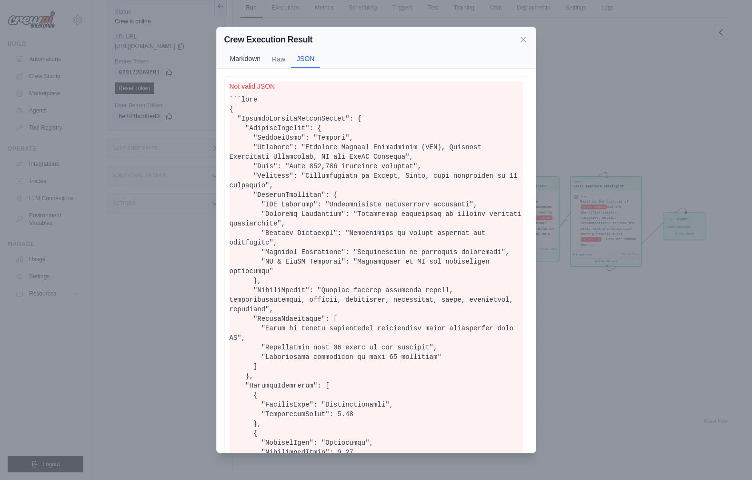
click at [239, 59] on button "Markdown" at bounding box center [245, 59] width 42 height 18
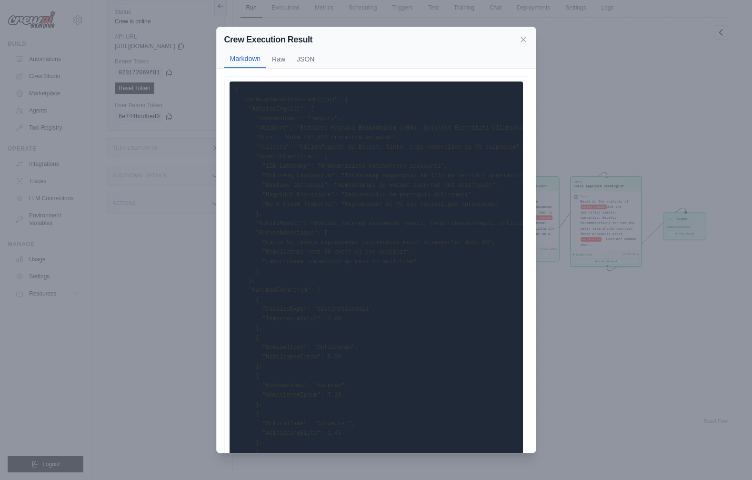
click at [290, 153] on code at bounding box center [525, 471] width 580 height 769
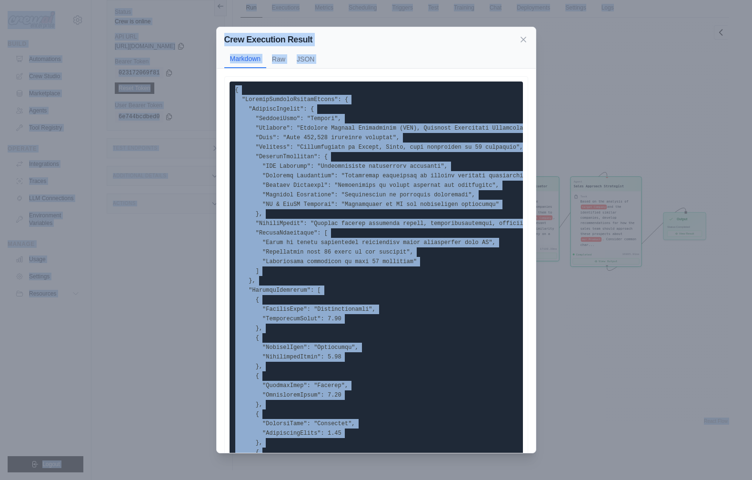
copy div "mischa.vanoijen@konecta.com Settings Build Automations Crew Studio Marketplace …"
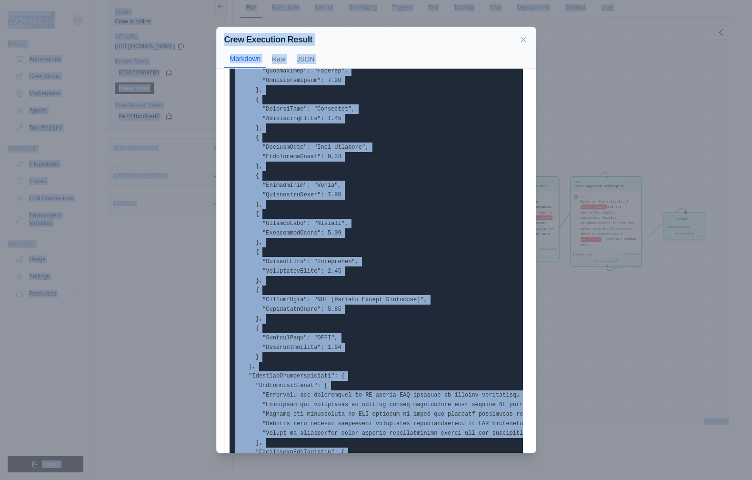
scroll to position [421, 0]
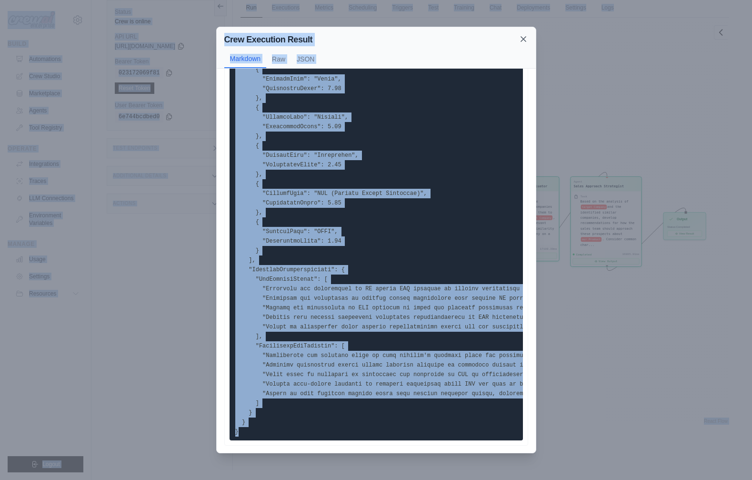
click at [521, 40] on icon at bounding box center [524, 39] width 10 height 10
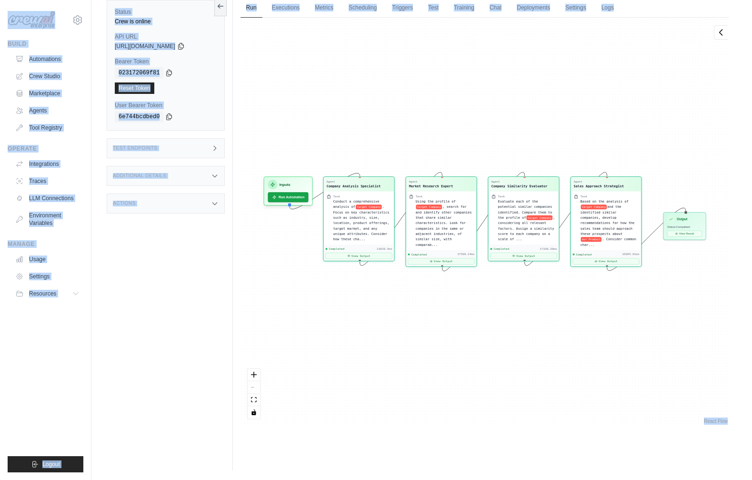
click at [344, 84] on div "Agent Company Analysis Specialist Task Conduct a comprehensive analysis of targ…" at bounding box center [485, 222] width 489 height 408
click at [203, 266] on div "Status Crew is online API URL copied https://similar-company-finder-4e0c7a2e-df…" at bounding box center [170, 230] width 126 height 480
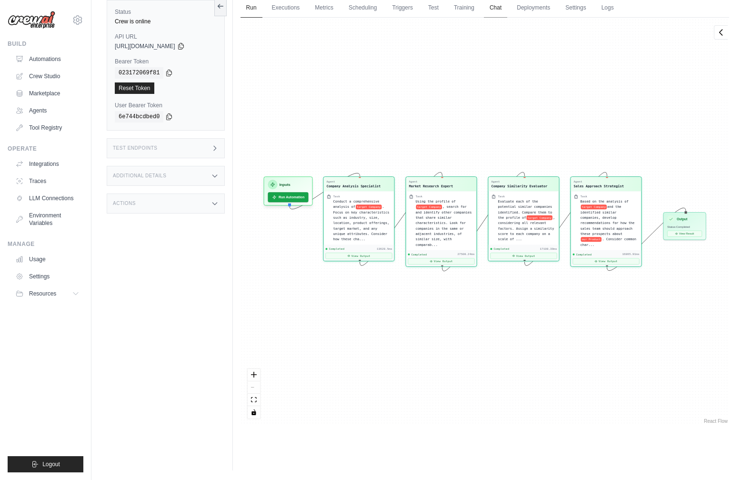
click at [496, 5] on link "Chat" at bounding box center [495, 8] width 23 height 20
click at [246, 12] on link "Run" at bounding box center [252, 8] width 22 height 20
click at [284, 11] on link "Executions" at bounding box center [286, 8] width 40 height 20
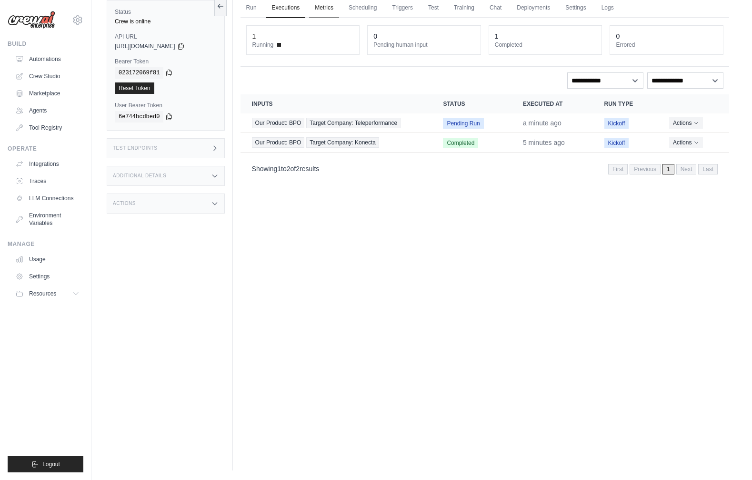
click at [328, 10] on link "Metrics" at bounding box center [324, 8] width 30 height 20
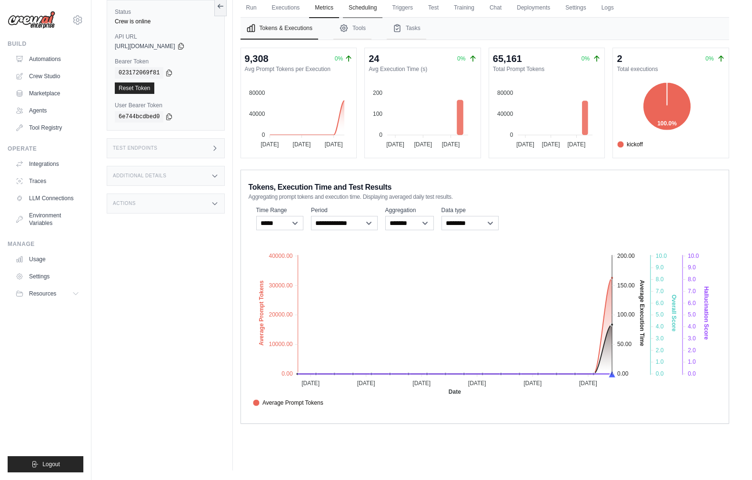
click at [369, 7] on link "Scheduling" at bounding box center [363, 8] width 40 height 20
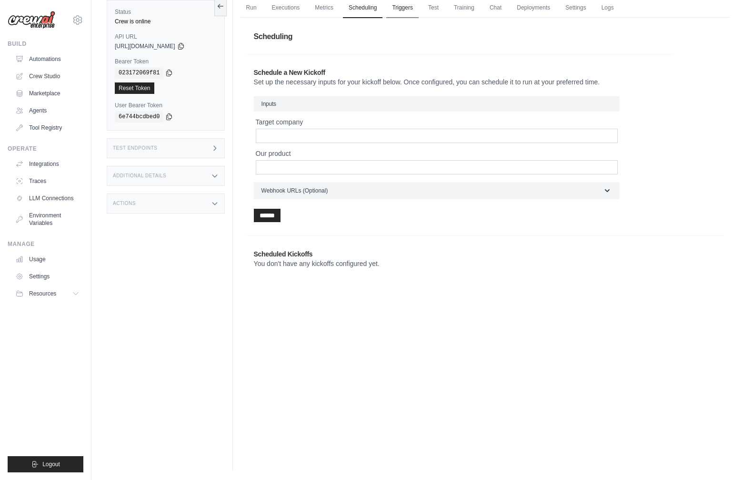
click at [415, 10] on link "Triggers" at bounding box center [402, 8] width 32 height 20
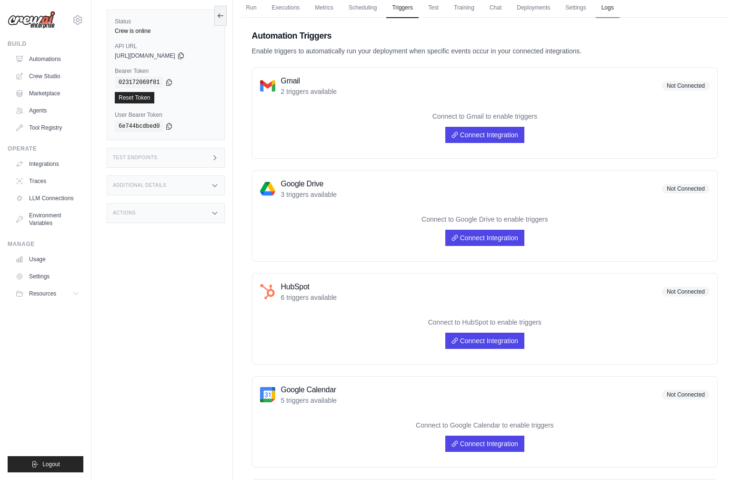
click at [606, 7] on link "Logs" at bounding box center [608, 8] width 24 height 20
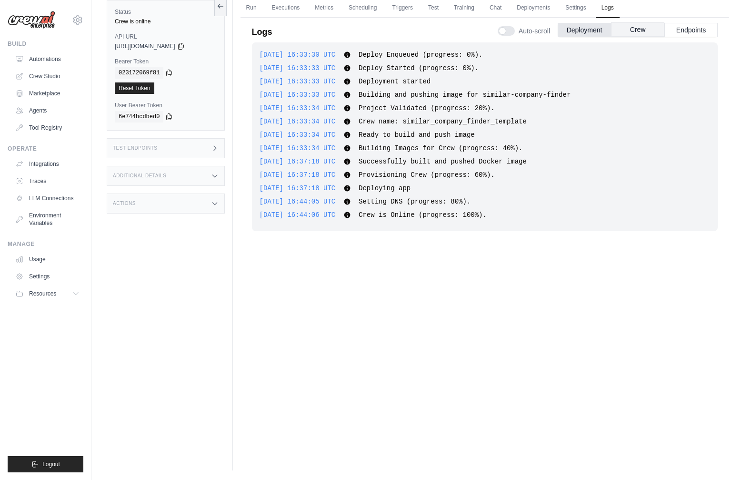
click at [624, 29] on button "Crew" at bounding box center [637, 29] width 53 height 14
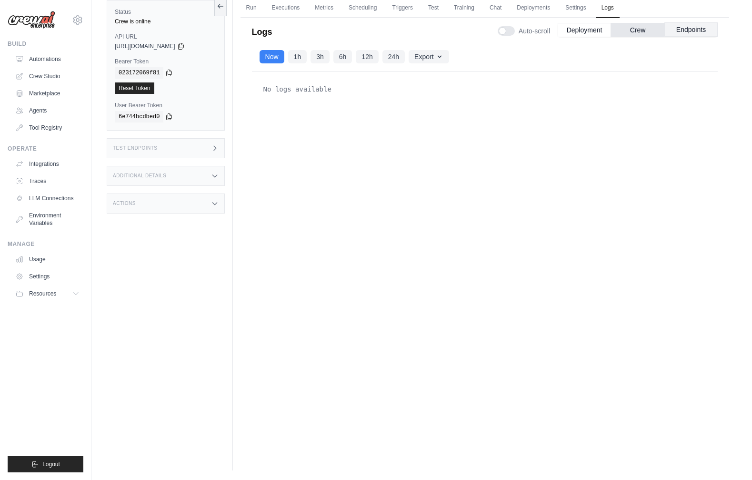
click at [683, 28] on button "Endpoints" at bounding box center [691, 29] width 53 height 14
click at [290, 3] on link "Executions" at bounding box center [286, 8] width 40 height 20
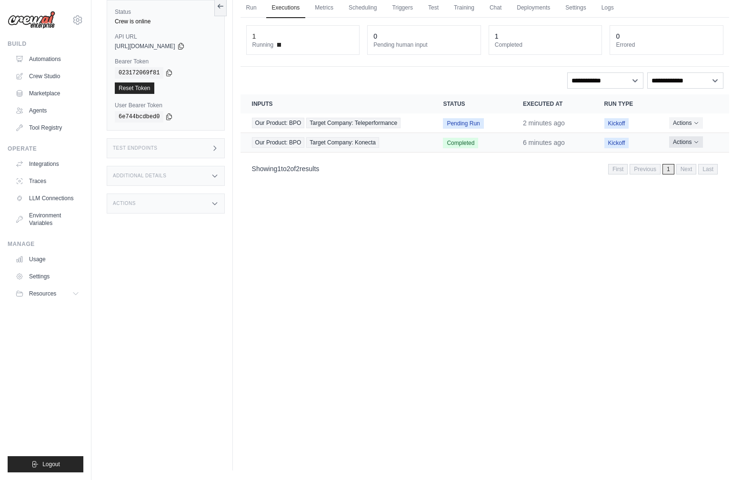
click at [698, 141] on icon "Actions for execution" at bounding box center [697, 142] width 6 height 6
click at [682, 156] on link "View Details" at bounding box center [687, 159] width 61 height 15
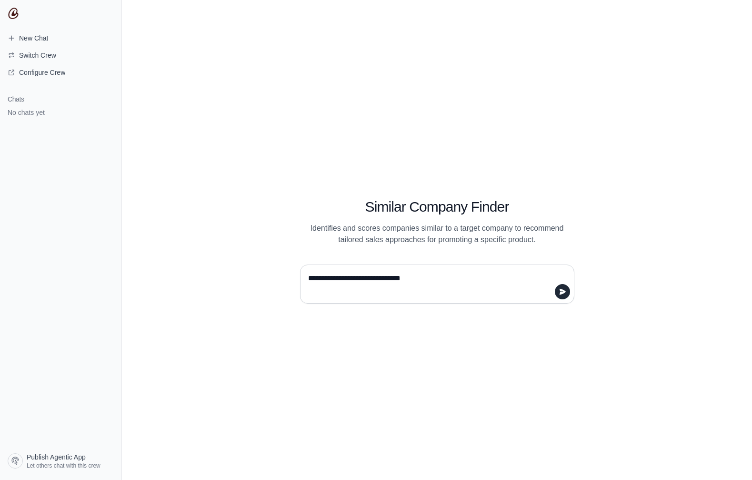
type textarea "**********"
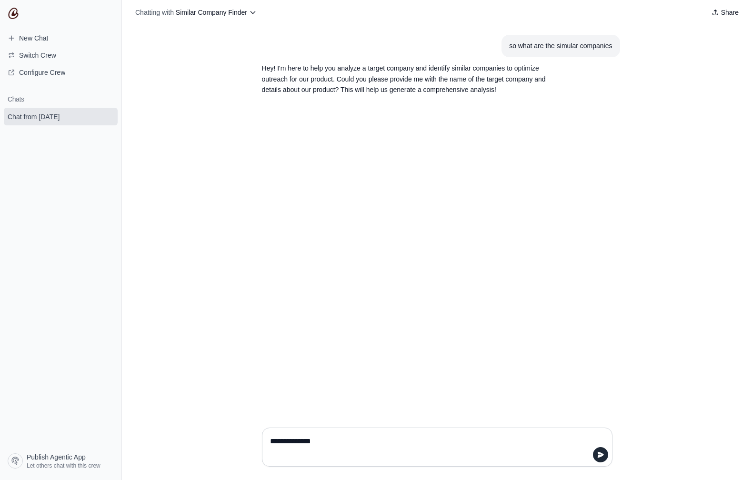
type textarea "**********"
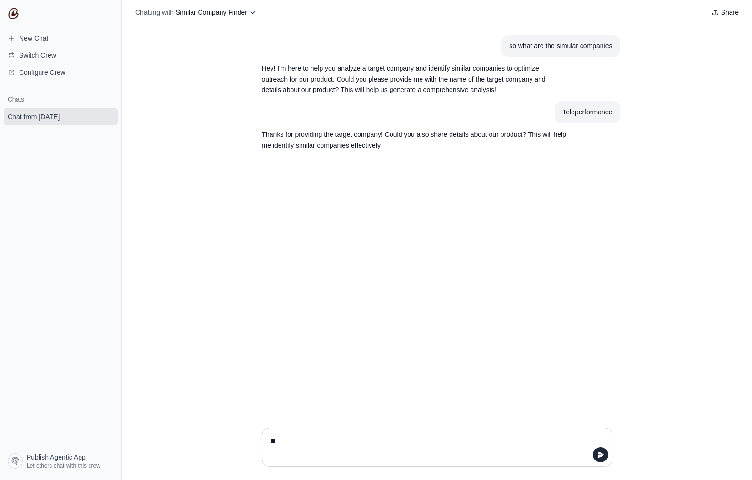
type textarea "***"
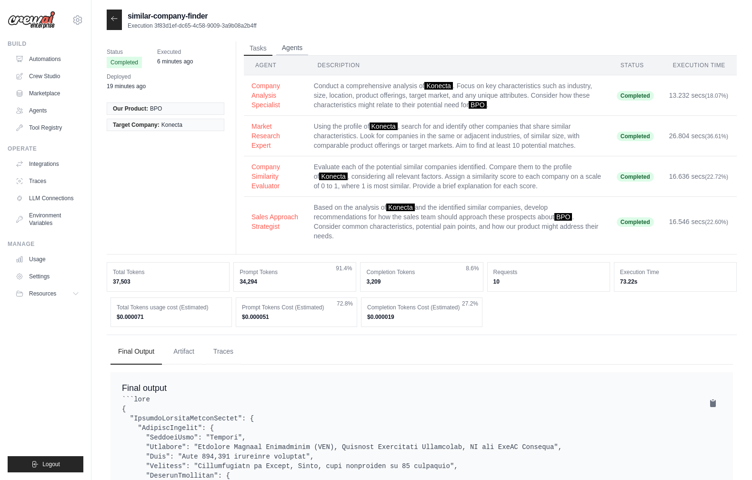
click at [294, 44] on button "Agents" at bounding box center [292, 48] width 32 height 14
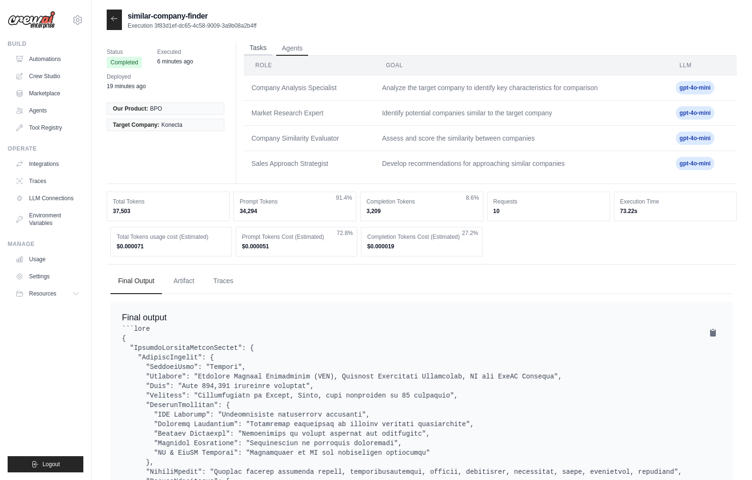
click at [256, 47] on button "Tasks" at bounding box center [258, 48] width 29 height 14
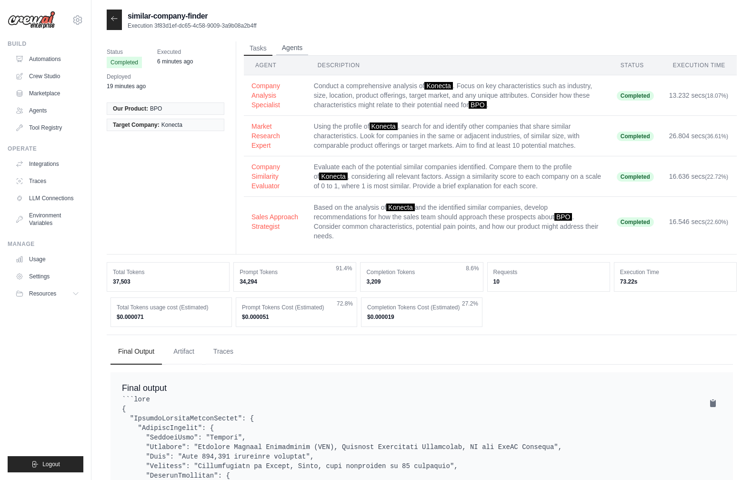
click at [295, 48] on button "Agents" at bounding box center [292, 48] width 32 height 14
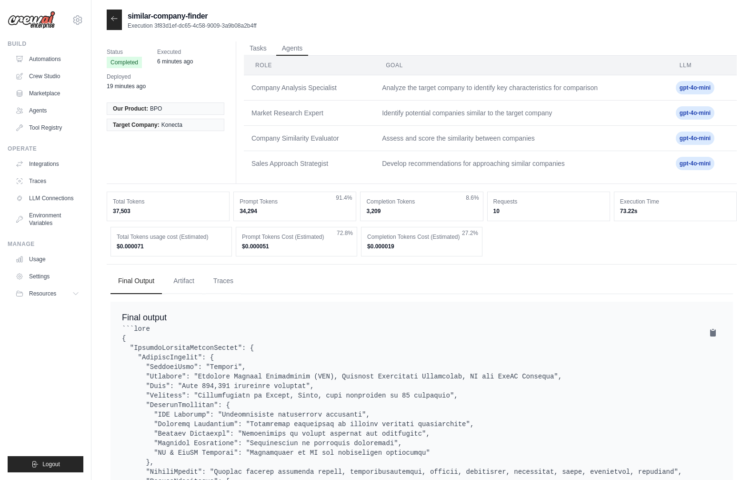
click at [114, 19] on icon at bounding box center [115, 19] width 8 height 8
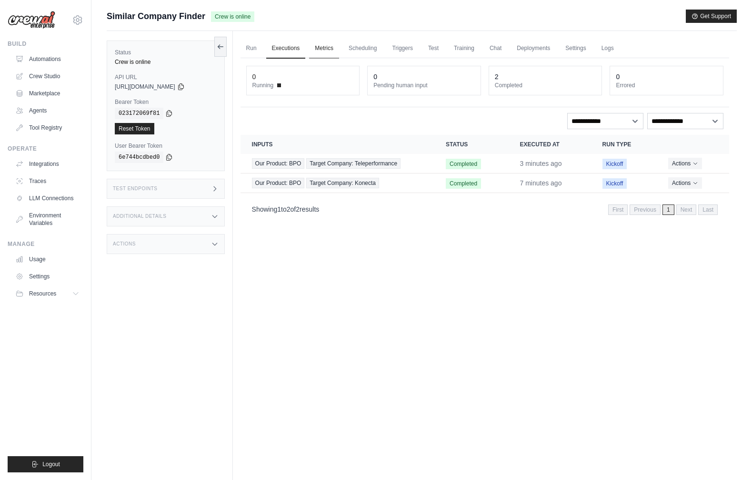
click at [322, 51] on link "Metrics" at bounding box center [324, 49] width 30 height 20
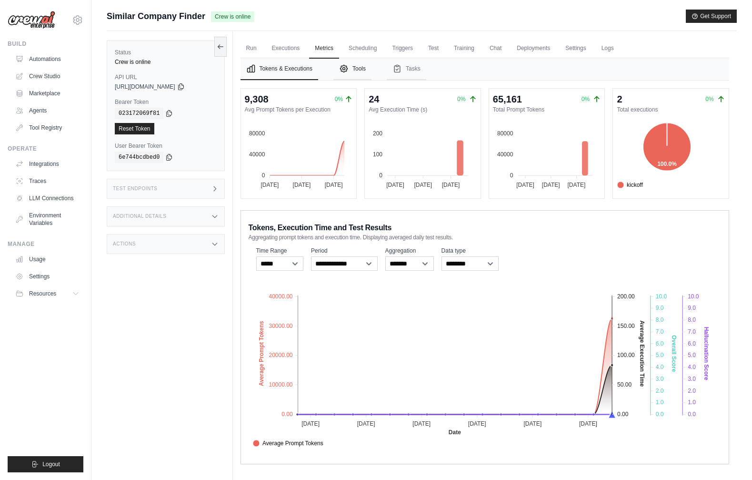
click at [356, 71] on button "Tools" at bounding box center [353, 69] width 38 height 22
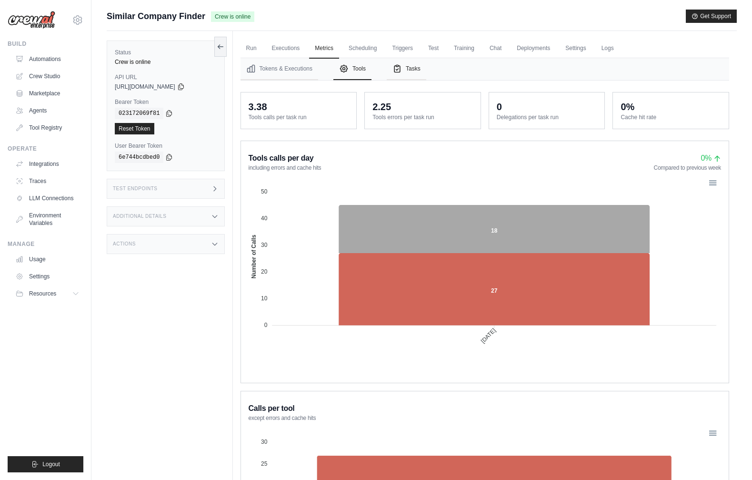
click at [411, 67] on button "Tasks" at bounding box center [407, 69] width 40 height 22
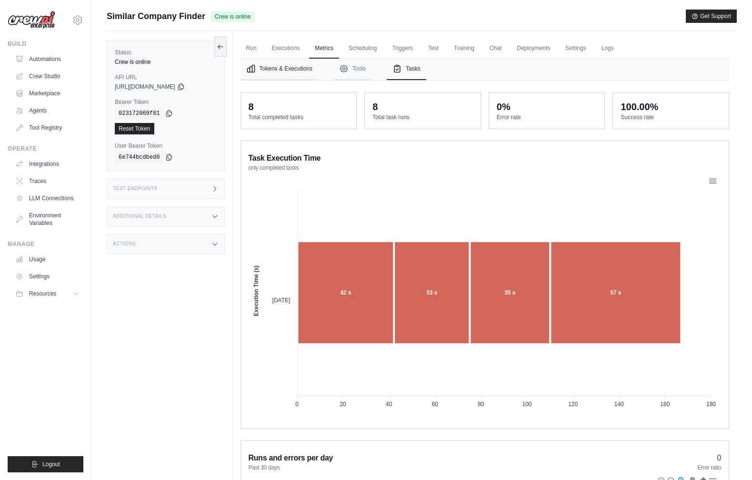
click at [286, 71] on button "Tokens & Executions" at bounding box center [280, 69] width 78 height 22
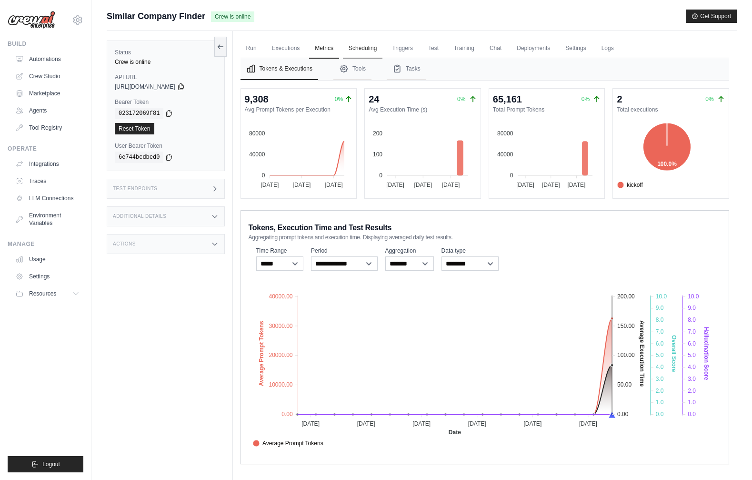
click at [364, 50] on link "Scheduling" at bounding box center [363, 49] width 40 height 20
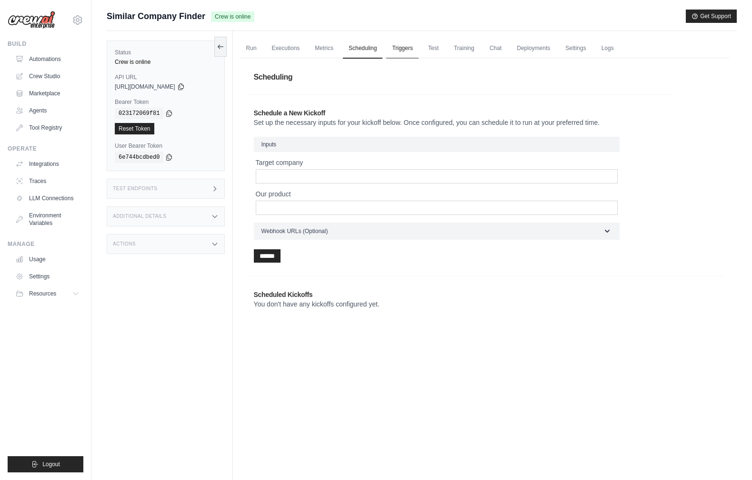
click at [400, 46] on link "Triggers" at bounding box center [402, 49] width 32 height 20
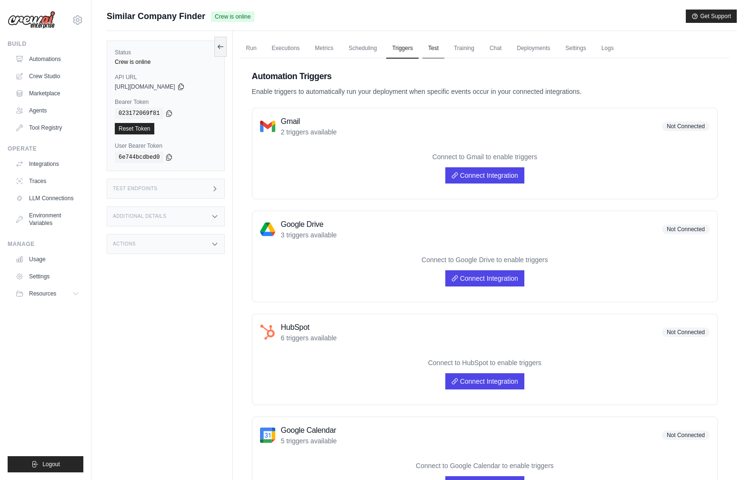
click at [432, 49] on link "Test" at bounding box center [434, 49] width 22 height 20
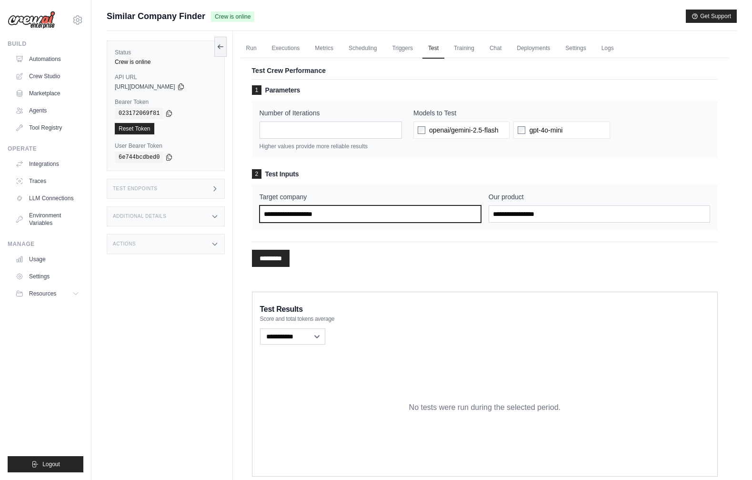
click at [356, 209] on input "Target company" at bounding box center [371, 213] width 222 height 17
type input "*******"
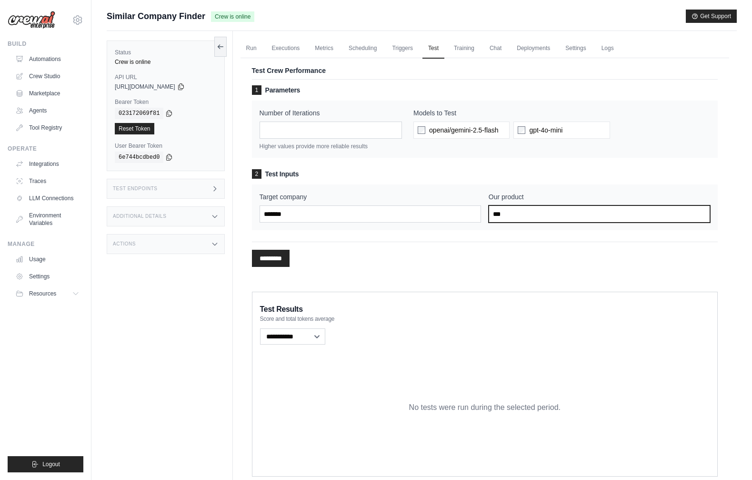
type input "***"
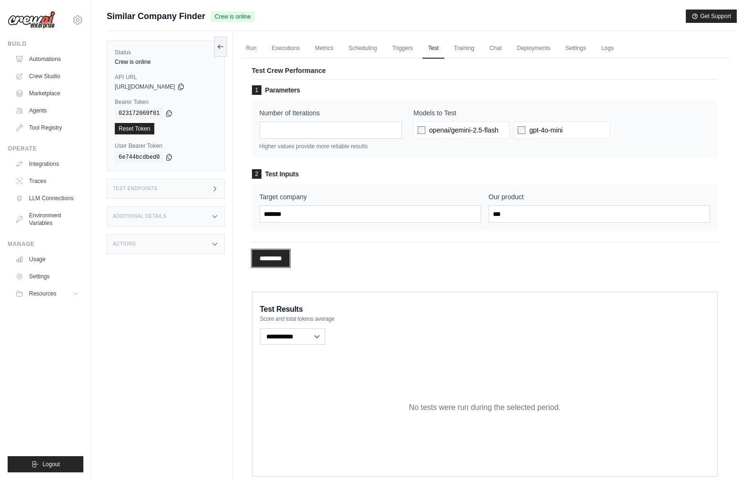
click at [266, 256] on input "*********" at bounding box center [271, 258] width 38 height 17
click at [39, 179] on link "Traces" at bounding box center [48, 180] width 72 height 15
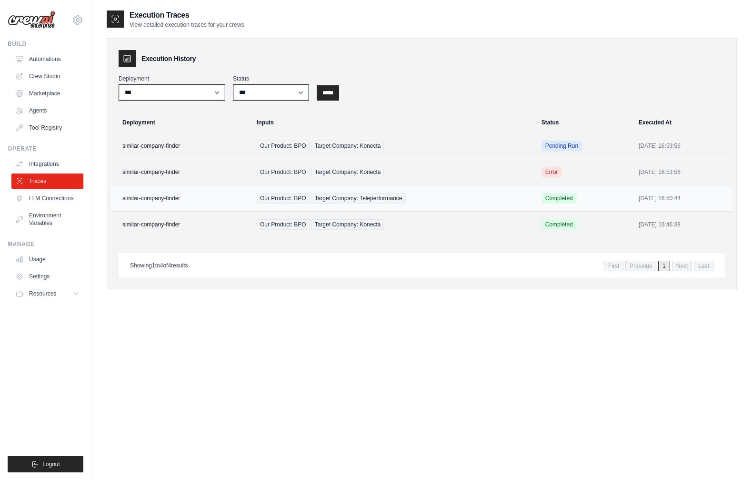
click at [551, 198] on span "Completed" at bounding box center [559, 198] width 35 height 10
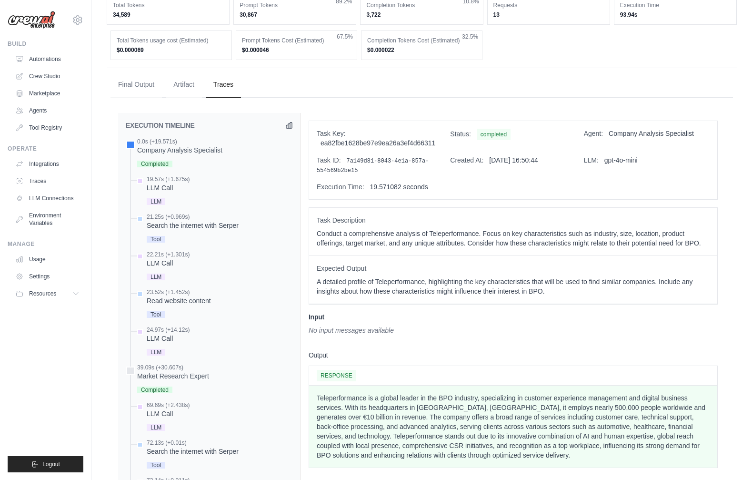
scroll to position [256, 0]
click at [182, 193] on div "LLM Call" at bounding box center [168, 189] width 43 height 10
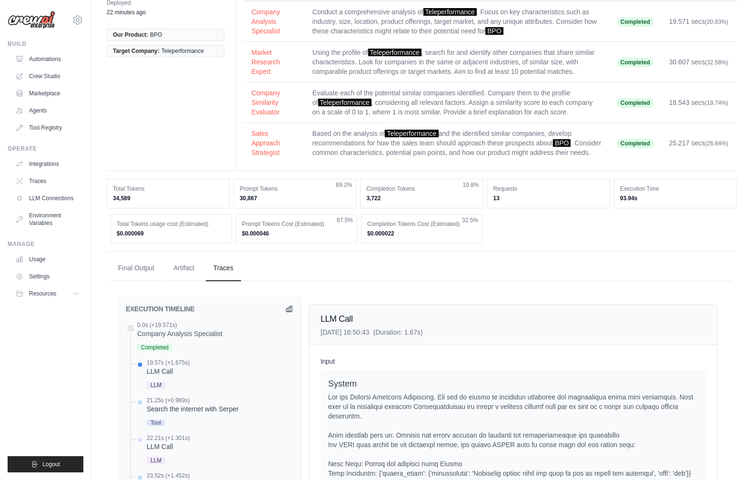
scroll to position [0, 0]
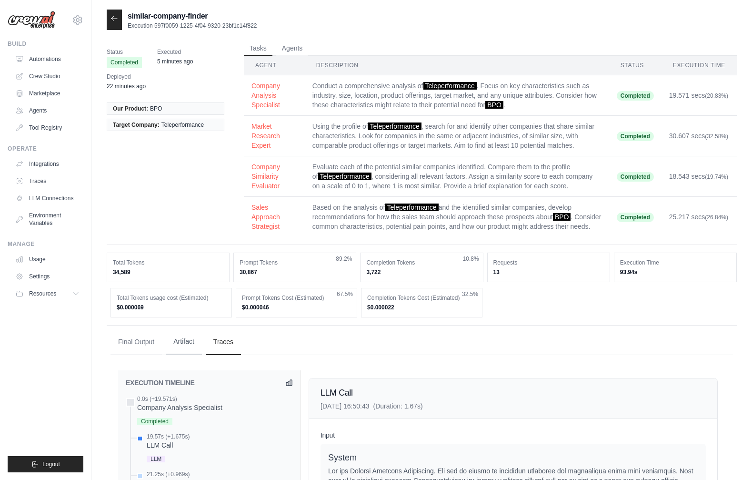
click at [185, 350] on button "Artifact" at bounding box center [184, 342] width 36 height 26
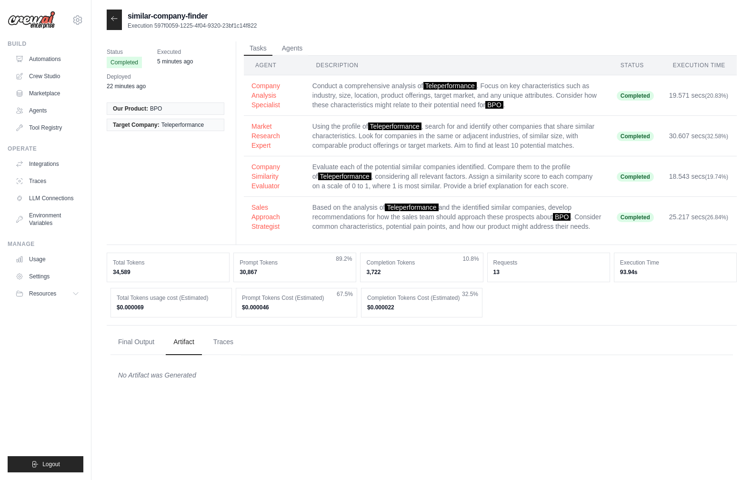
scroll to position [19, 0]
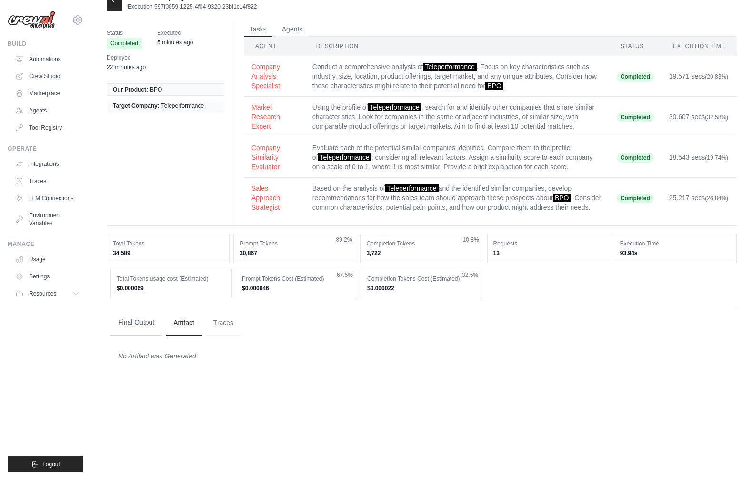
click at [149, 331] on button "Final Output" at bounding box center [136, 323] width 51 height 26
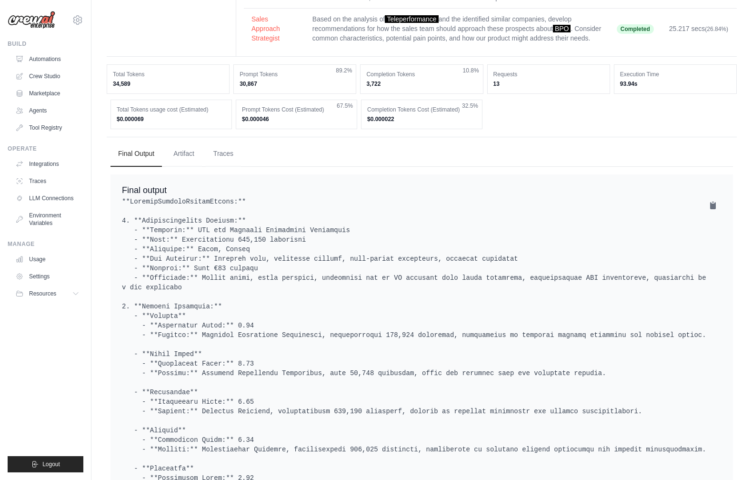
scroll to position [0, 0]
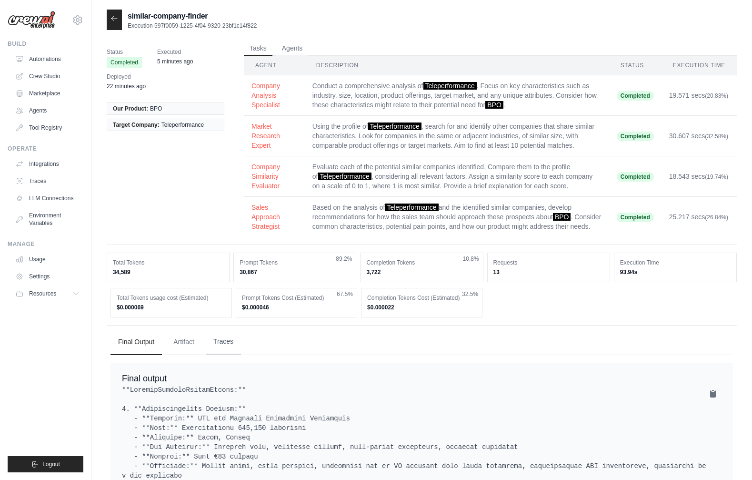
click at [222, 349] on button "Traces" at bounding box center [223, 342] width 35 height 26
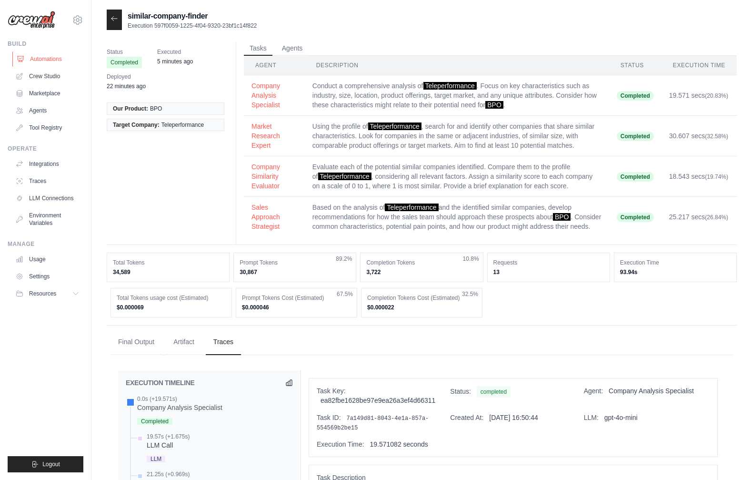
click at [46, 59] on link "Automations" at bounding box center [48, 58] width 72 height 15
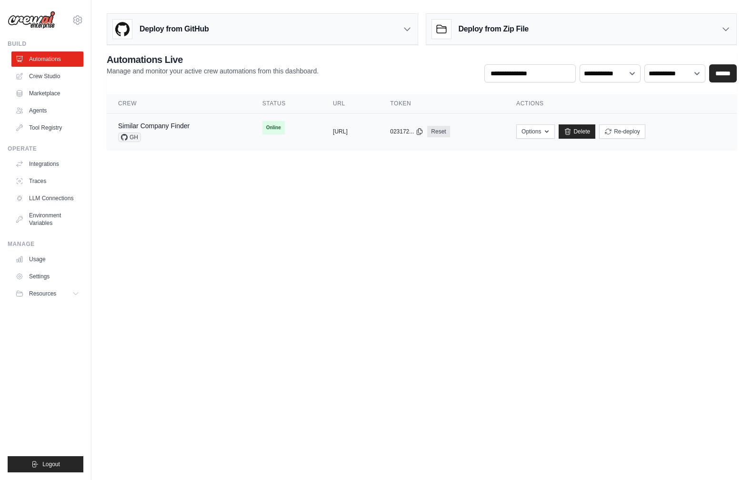
click at [201, 134] on div "Similar Company Finder GH" at bounding box center [178, 131] width 121 height 21
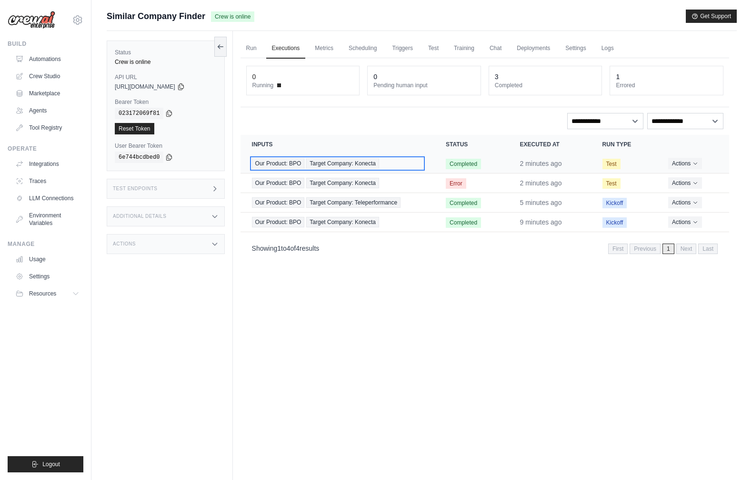
click at [326, 163] on span "Target Company: Konecta" at bounding box center [342, 163] width 73 height 10
click at [697, 162] on icon "Actions for execution" at bounding box center [697, 163] width 6 height 6
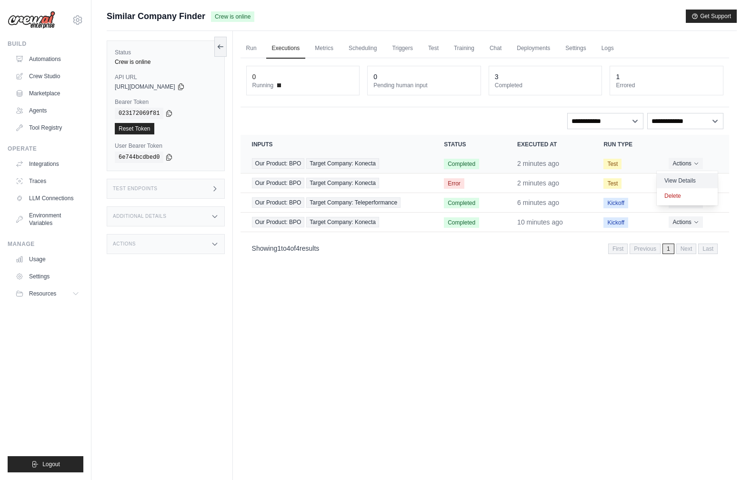
click at [684, 178] on link "View Details" at bounding box center [687, 180] width 61 height 15
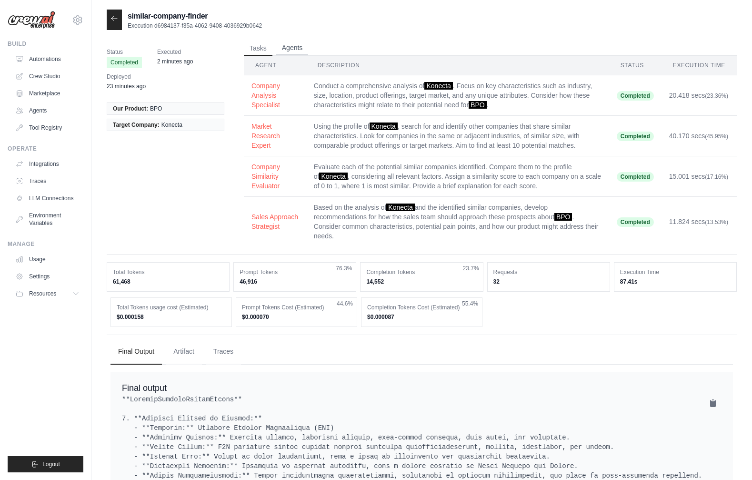
click at [288, 47] on button "Agents" at bounding box center [292, 48] width 32 height 14
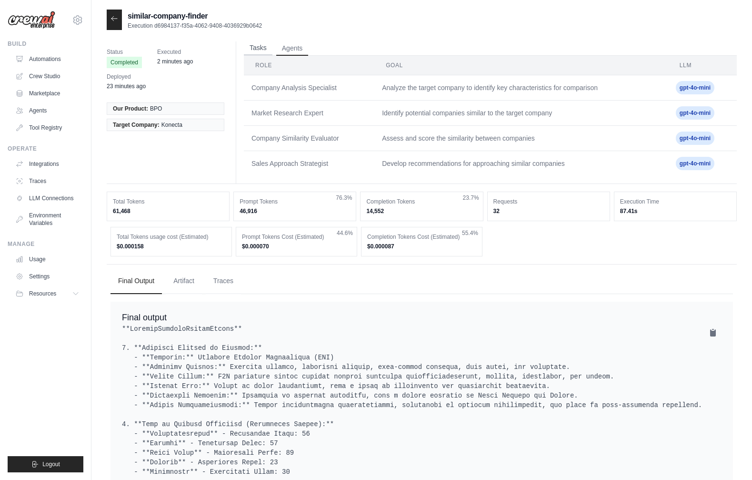
click at [253, 42] on button "Tasks" at bounding box center [258, 48] width 29 height 14
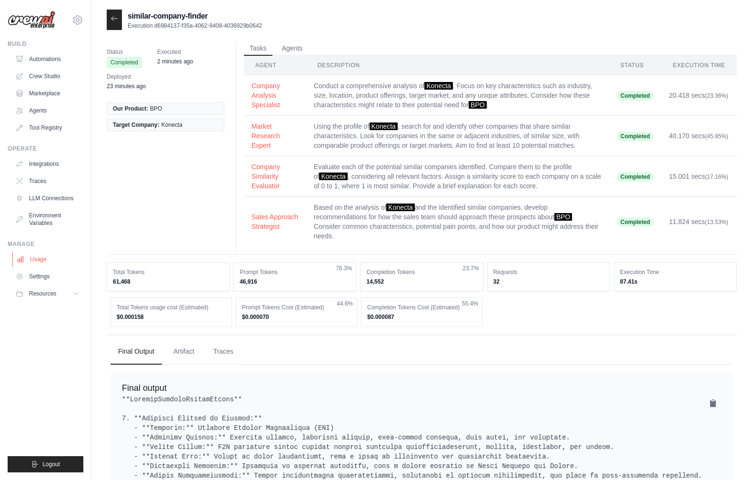
click at [39, 260] on link "Usage" at bounding box center [48, 259] width 72 height 15
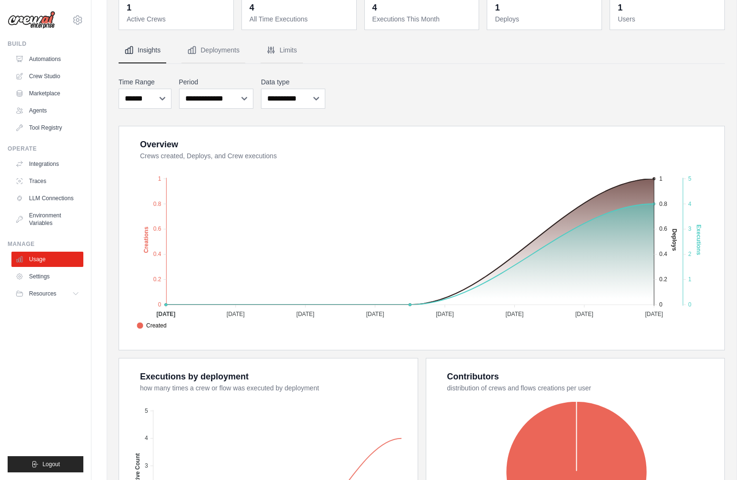
scroll to position [211, 0]
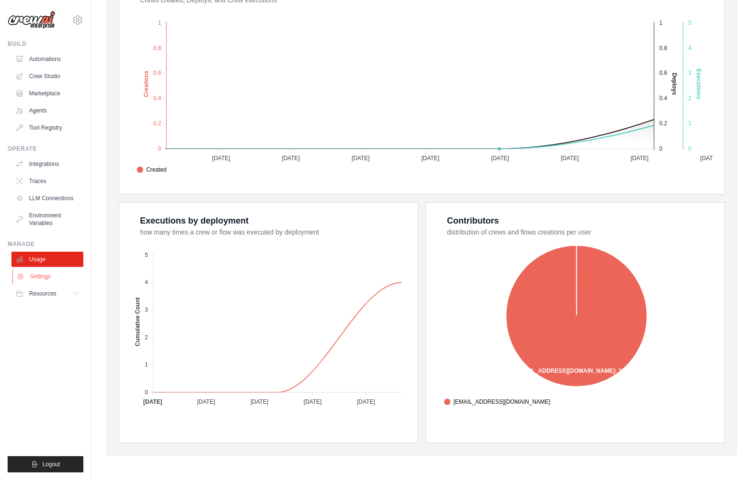
click at [40, 273] on link "Settings" at bounding box center [48, 276] width 72 height 15
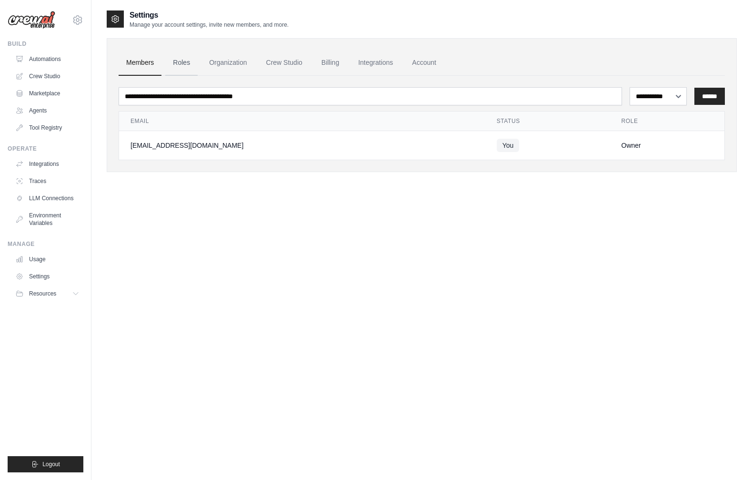
click at [187, 57] on link "Roles" at bounding box center [181, 63] width 32 height 26
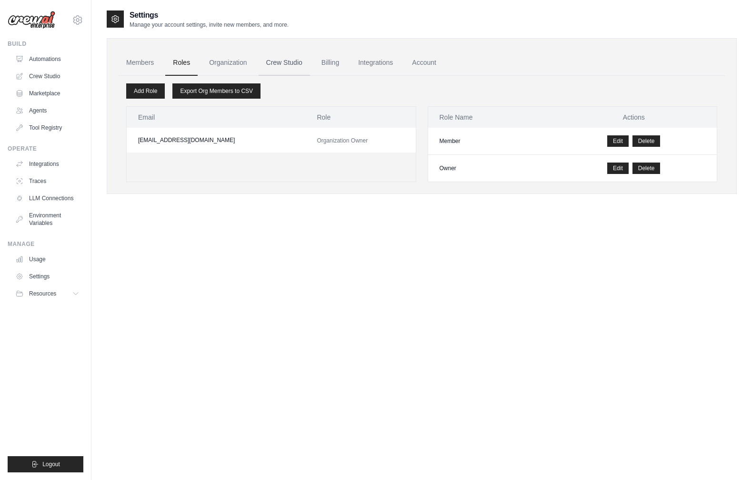
click at [279, 60] on link "Crew Studio" at bounding box center [284, 63] width 51 height 26
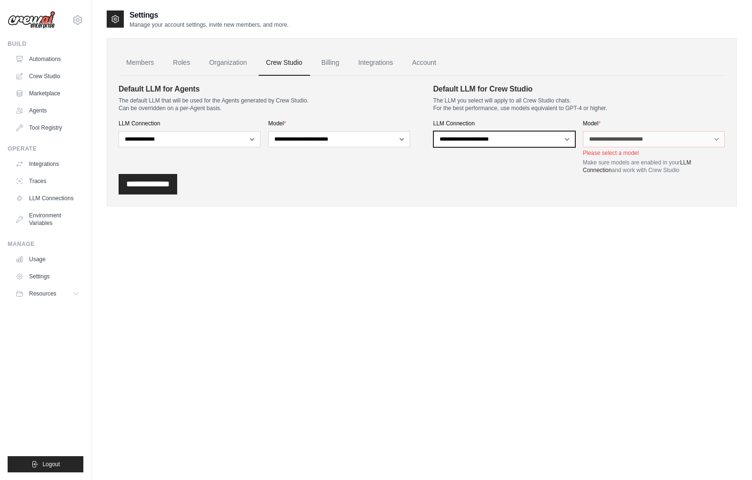
click at [566, 140] on select "**********" at bounding box center [505, 139] width 142 height 16
click at [434, 131] on select "**********" at bounding box center [505, 139] width 142 height 16
click at [541, 137] on select "**********" at bounding box center [505, 139] width 142 height 16
click at [329, 64] on link "Billing" at bounding box center [330, 63] width 33 height 26
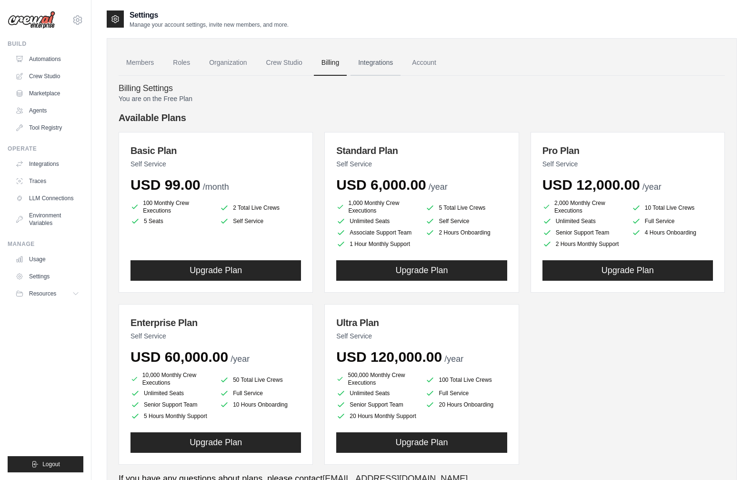
click at [380, 61] on link "Integrations" at bounding box center [376, 63] width 50 height 26
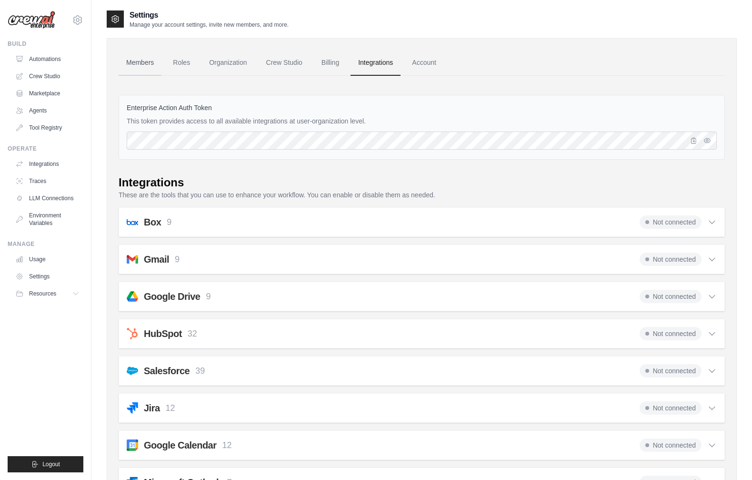
click at [140, 64] on link "Members" at bounding box center [140, 63] width 43 height 26
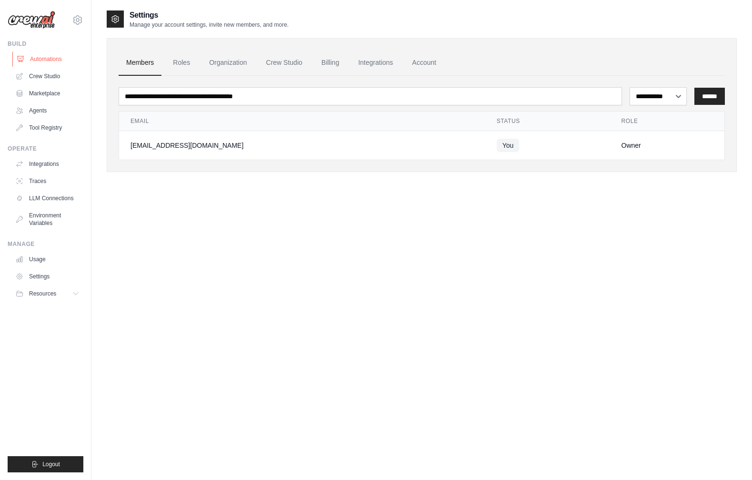
click at [44, 63] on link "Automations" at bounding box center [48, 58] width 72 height 15
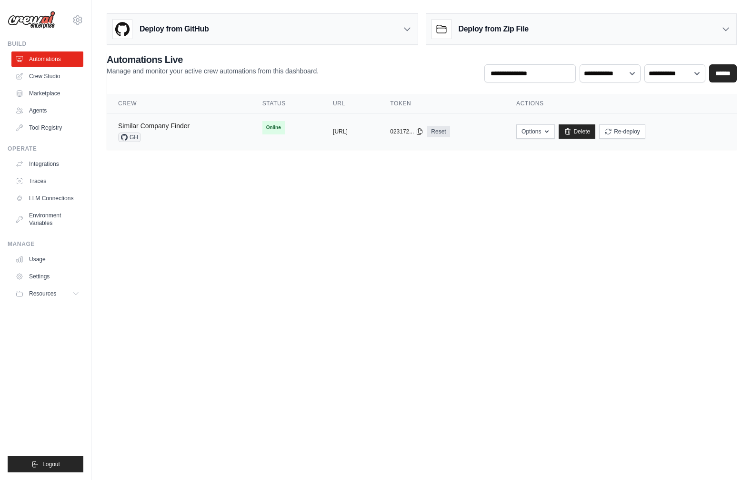
click at [182, 129] on link "Similar Company Finder" at bounding box center [153, 126] width 71 height 8
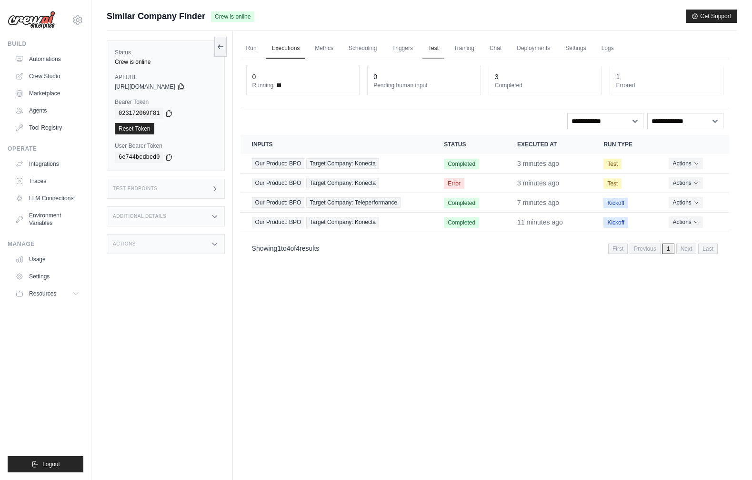
click at [433, 48] on link "Test" at bounding box center [434, 49] width 22 height 20
